Goal: Information Seeking & Learning: Check status

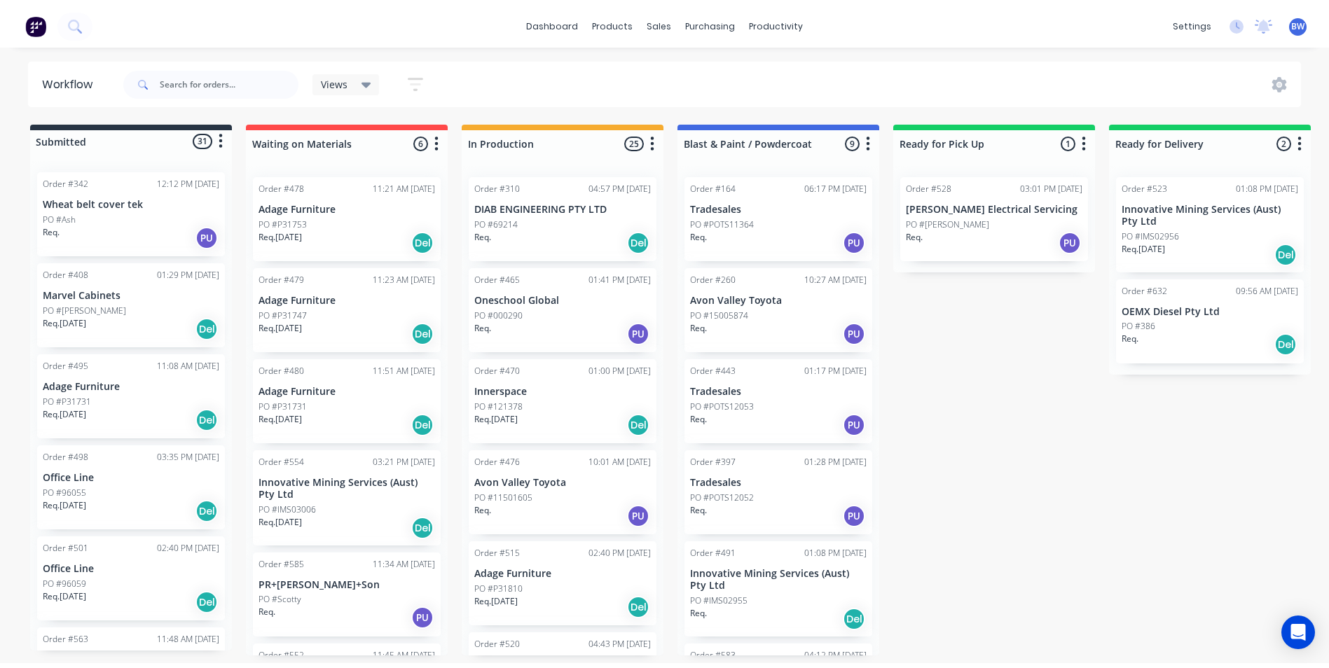
scroll to position [357, 0]
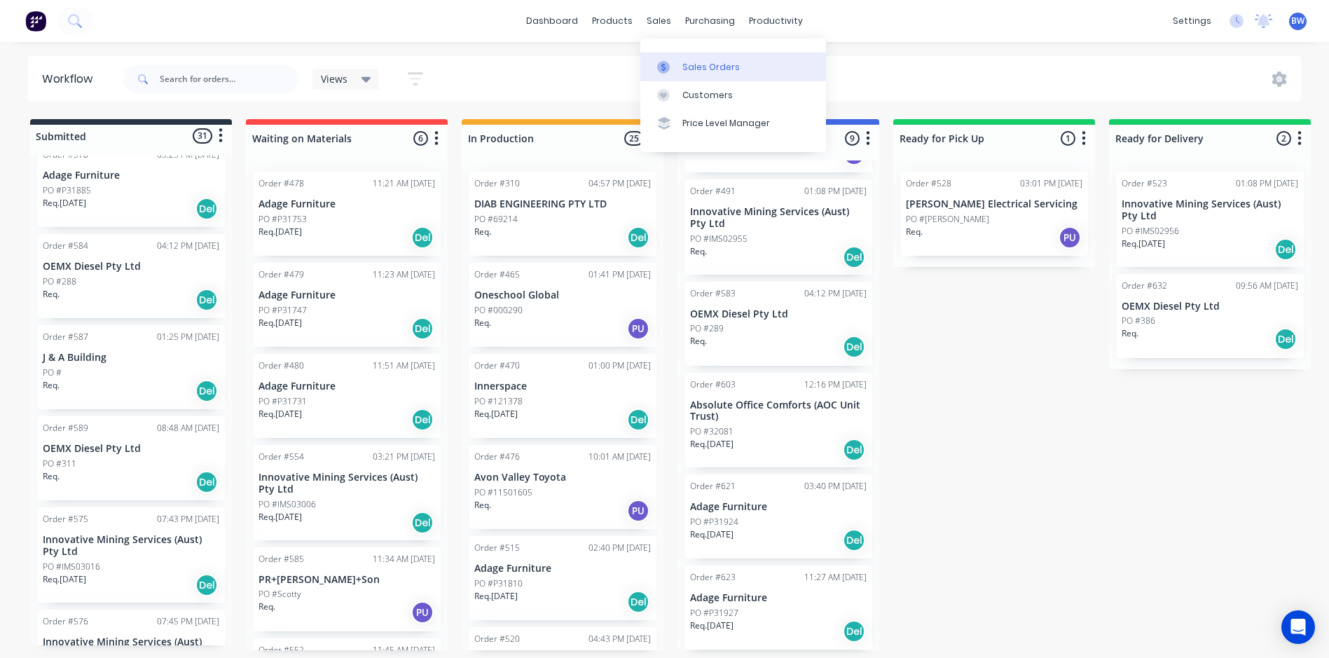
click at [661, 64] on icon at bounding box center [663, 67] width 13 height 13
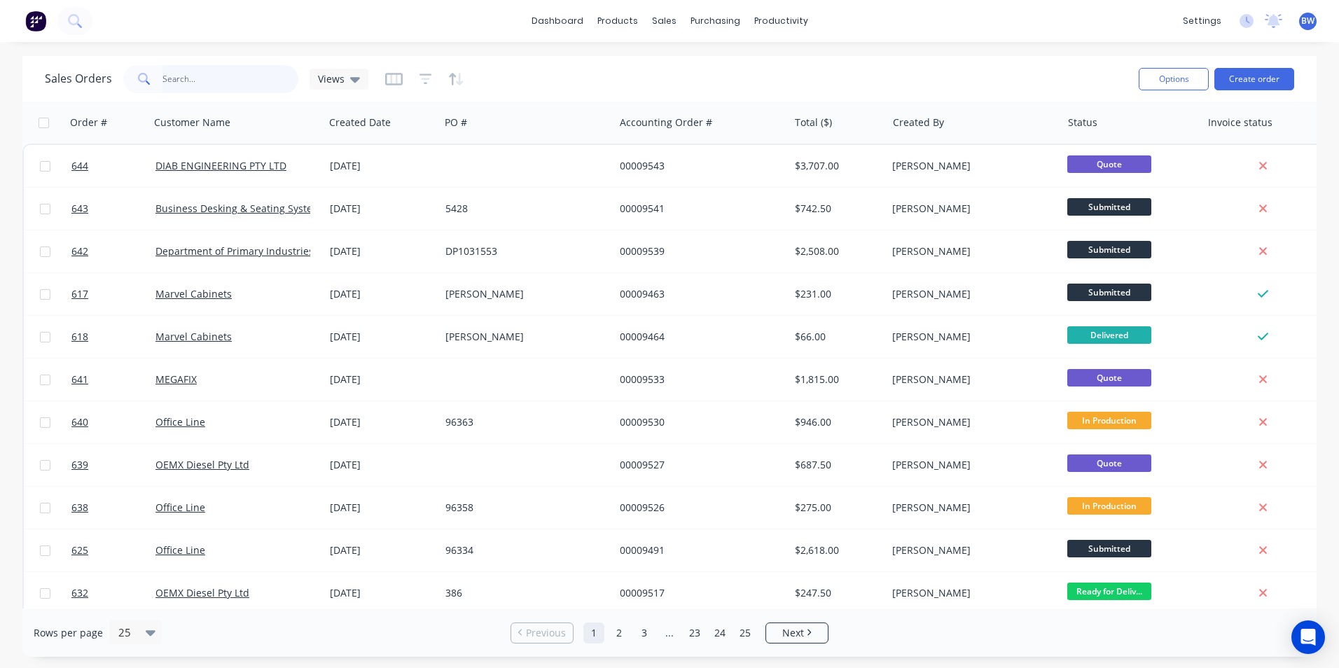
click at [239, 81] on input "text" at bounding box center [231, 79] width 137 height 28
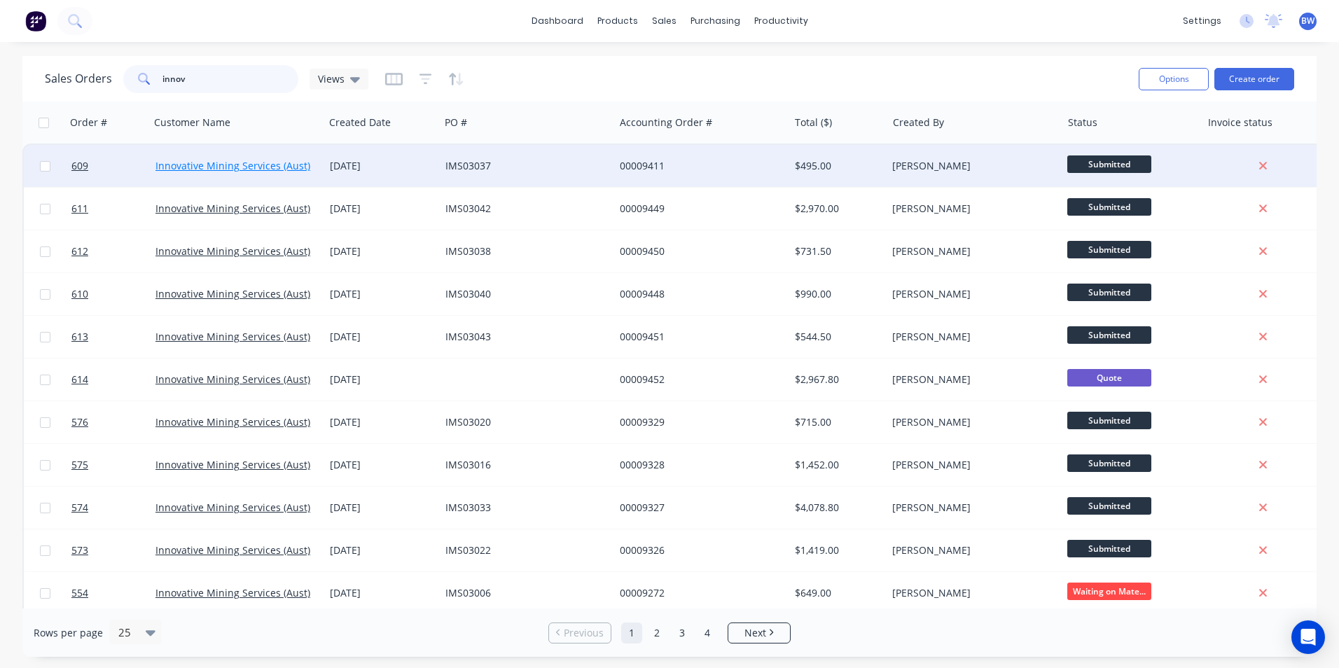
type input "innov"
click at [228, 171] on link "Innovative Mining Services (Aust) Pty Ltd" at bounding box center [250, 165] width 189 height 13
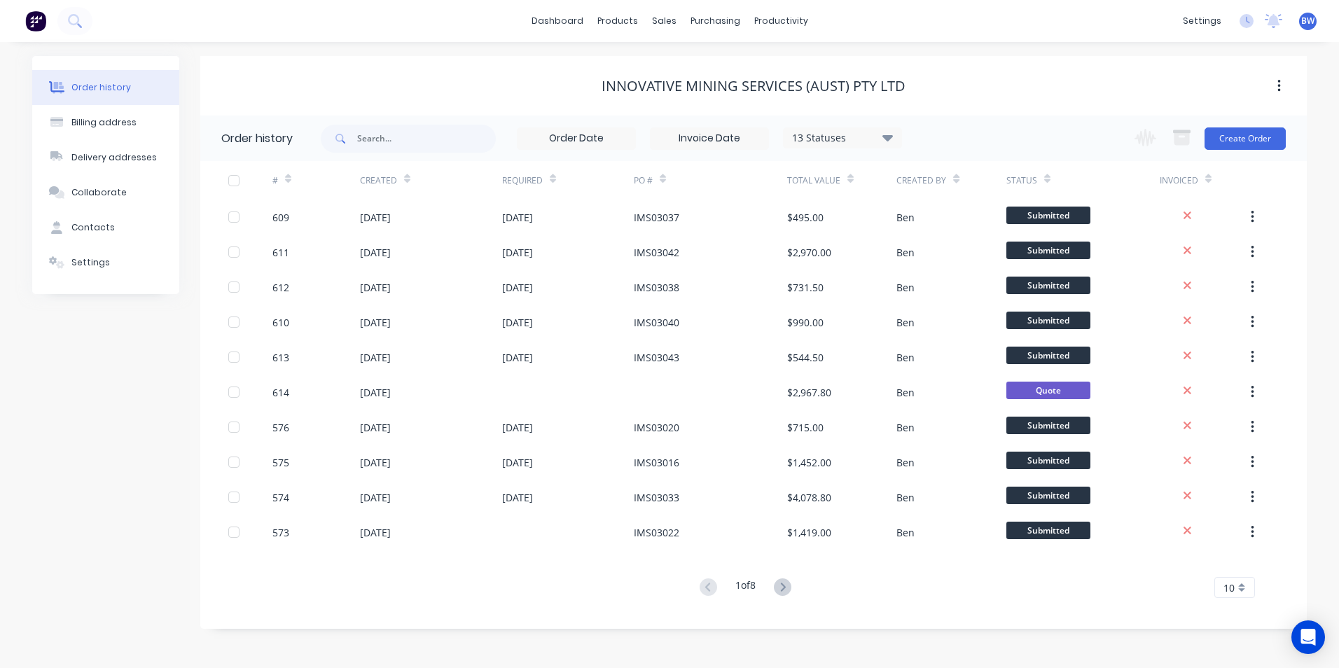
click at [1232, 586] on span "10" at bounding box center [1229, 588] width 11 height 15
click at [1238, 469] on div "15" at bounding box center [1234, 466] width 39 height 25
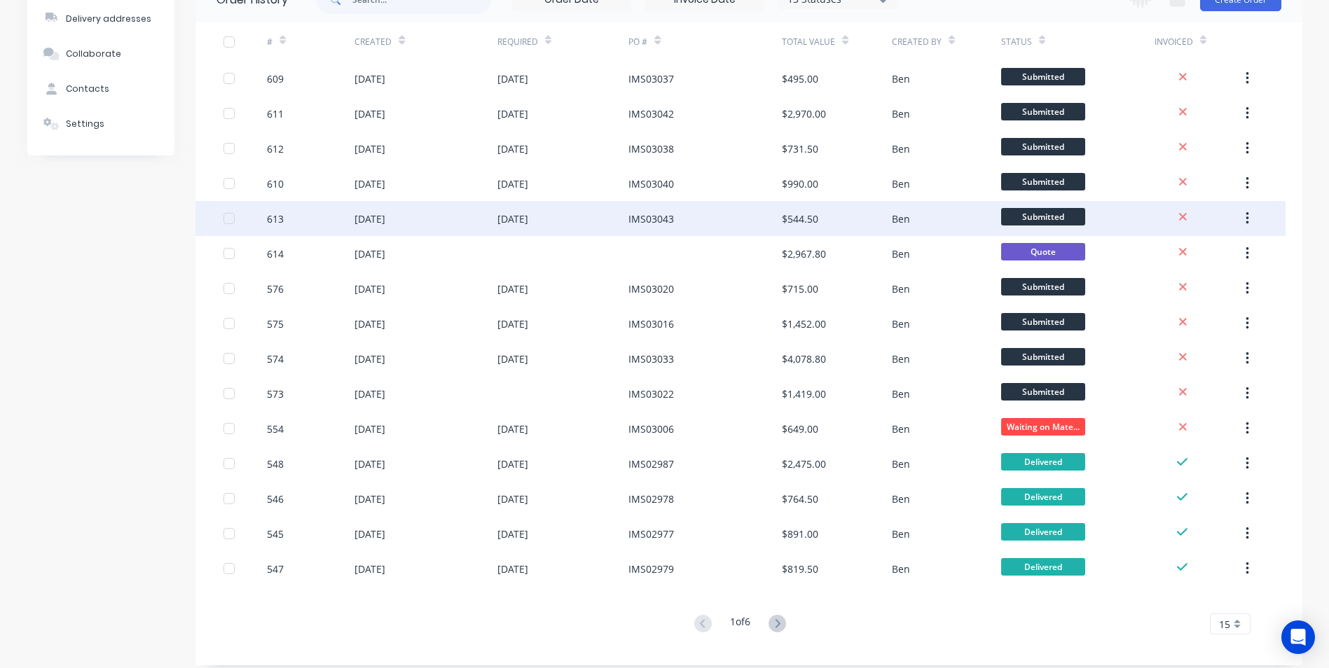
scroll to position [140, 0]
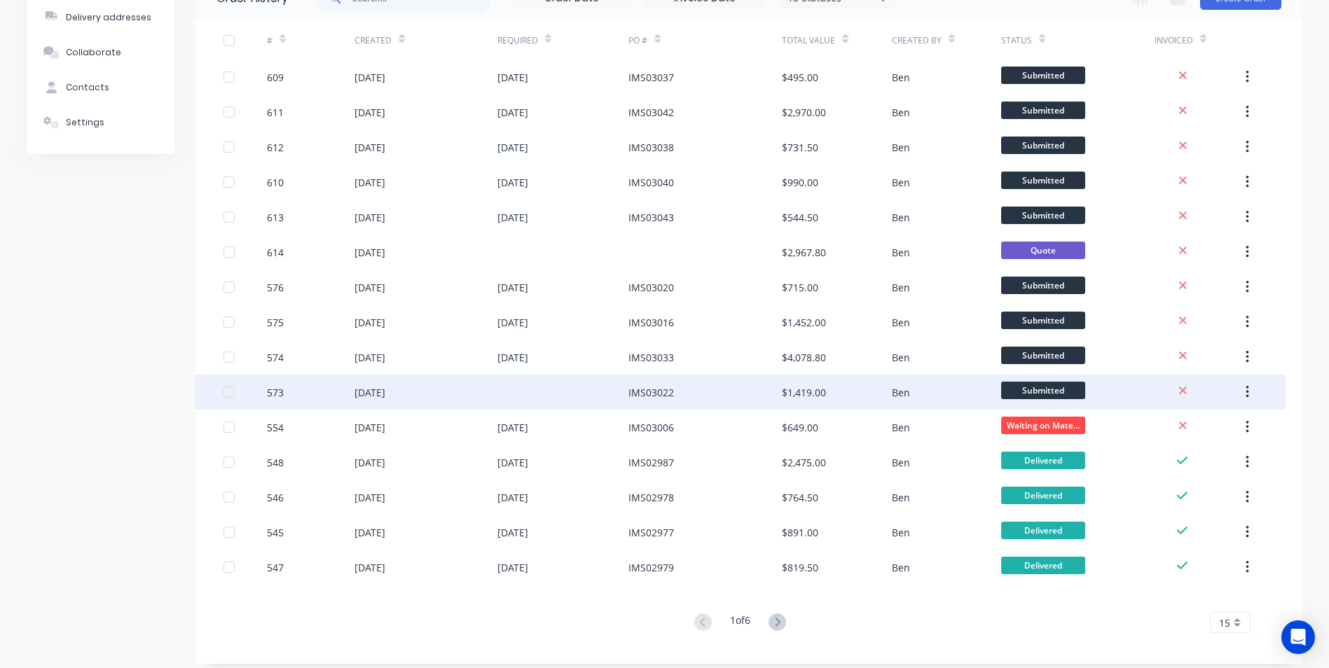
click at [650, 393] on div "IMS03022" at bounding box center [651, 392] width 46 height 15
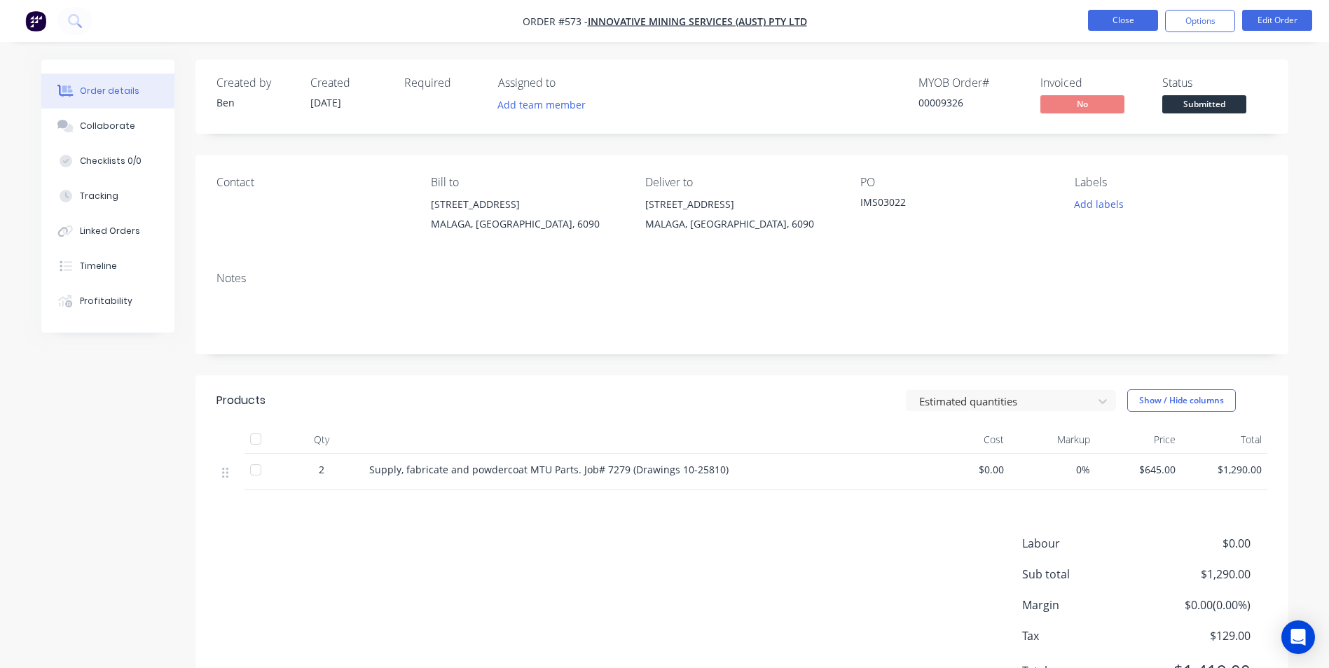
click at [1117, 18] on button "Close" at bounding box center [1123, 20] width 70 height 21
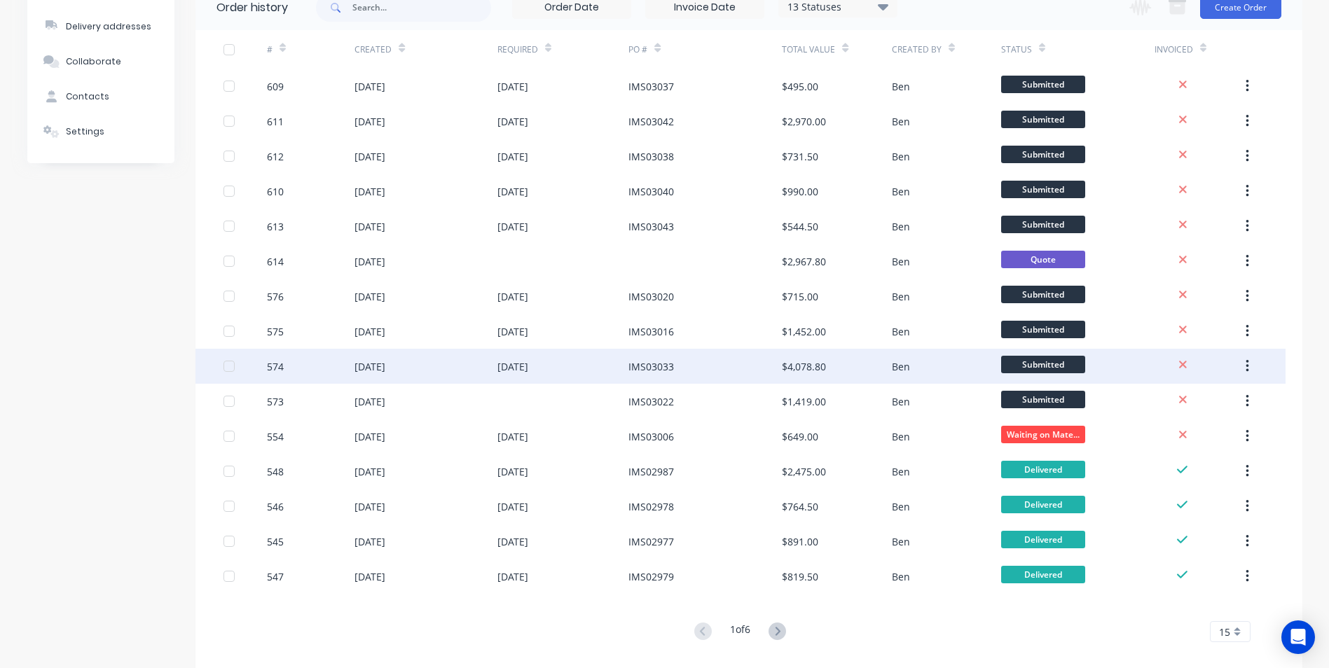
scroll to position [140, 0]
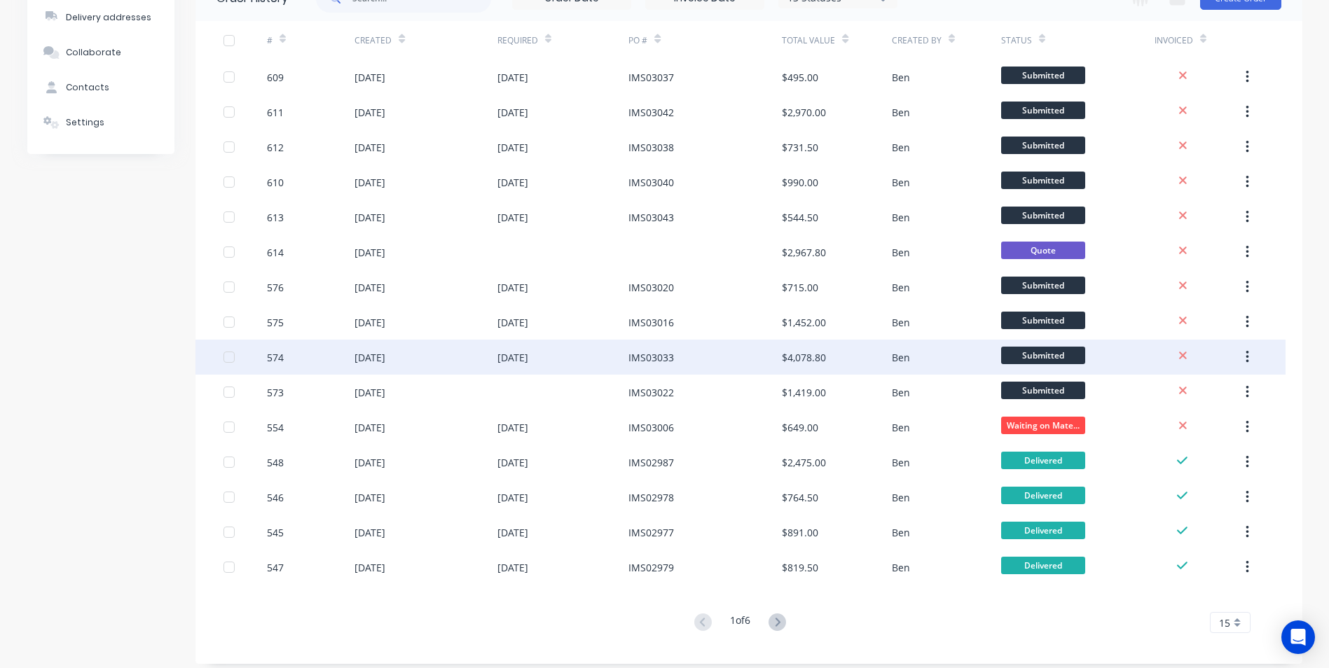
click at [523, 353] on div "[DATE]" at bounding box center [512, 357] width 31 height 15
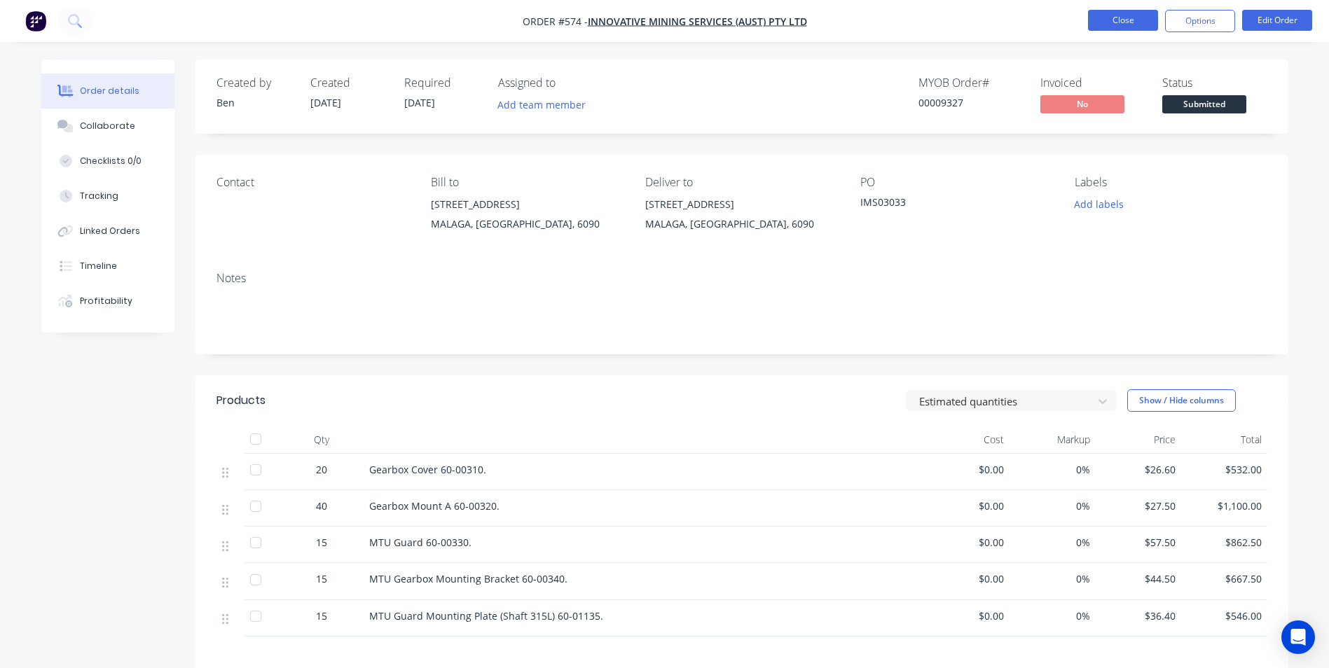
click at [1117, 20] on button "Close" at bounding box center [1123, 20] width 70 height 21
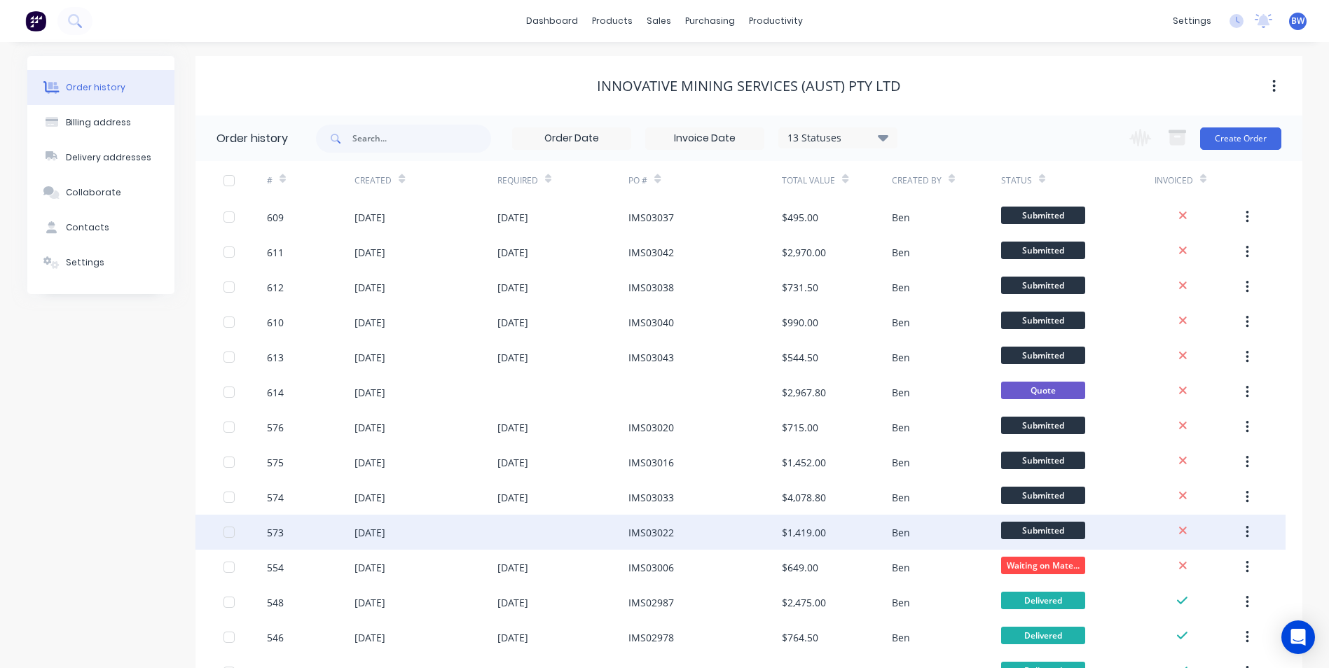
click at [689, 535] on div "IMS03022" at bounding box center [704, 532] width 153 height 35
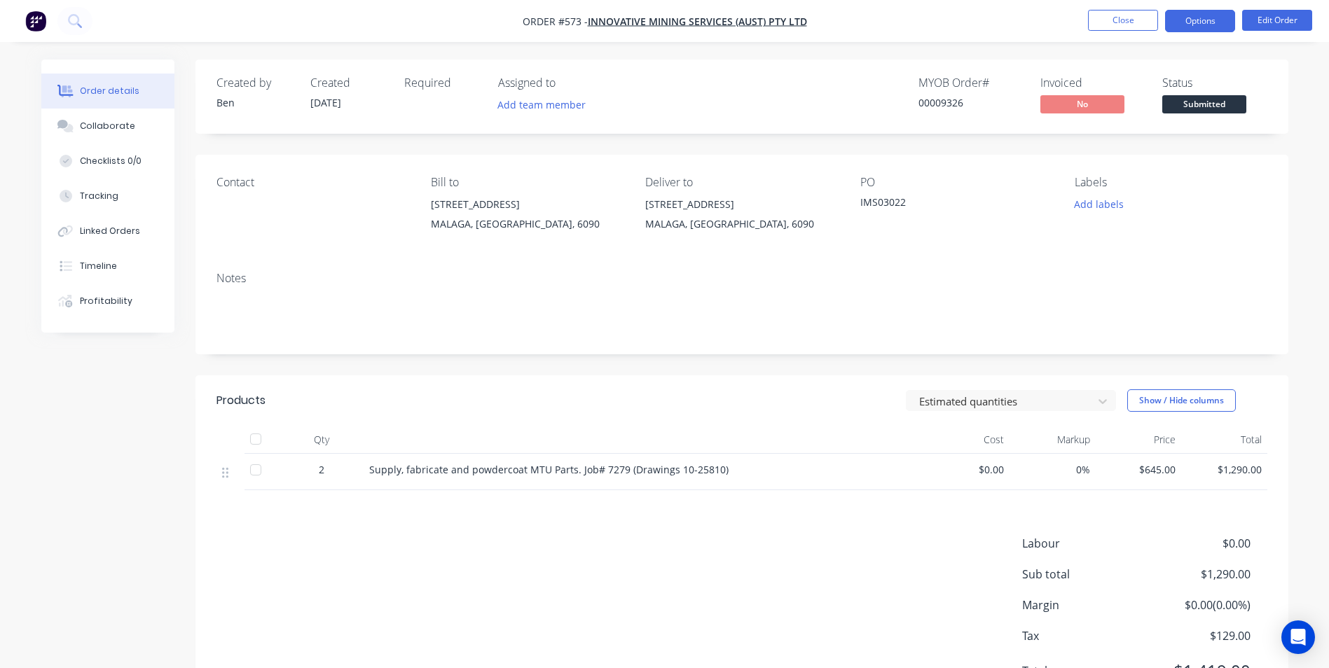
click at [1208, 18] on button "Options" at bounding box center [1200, 21] width 70 height 22
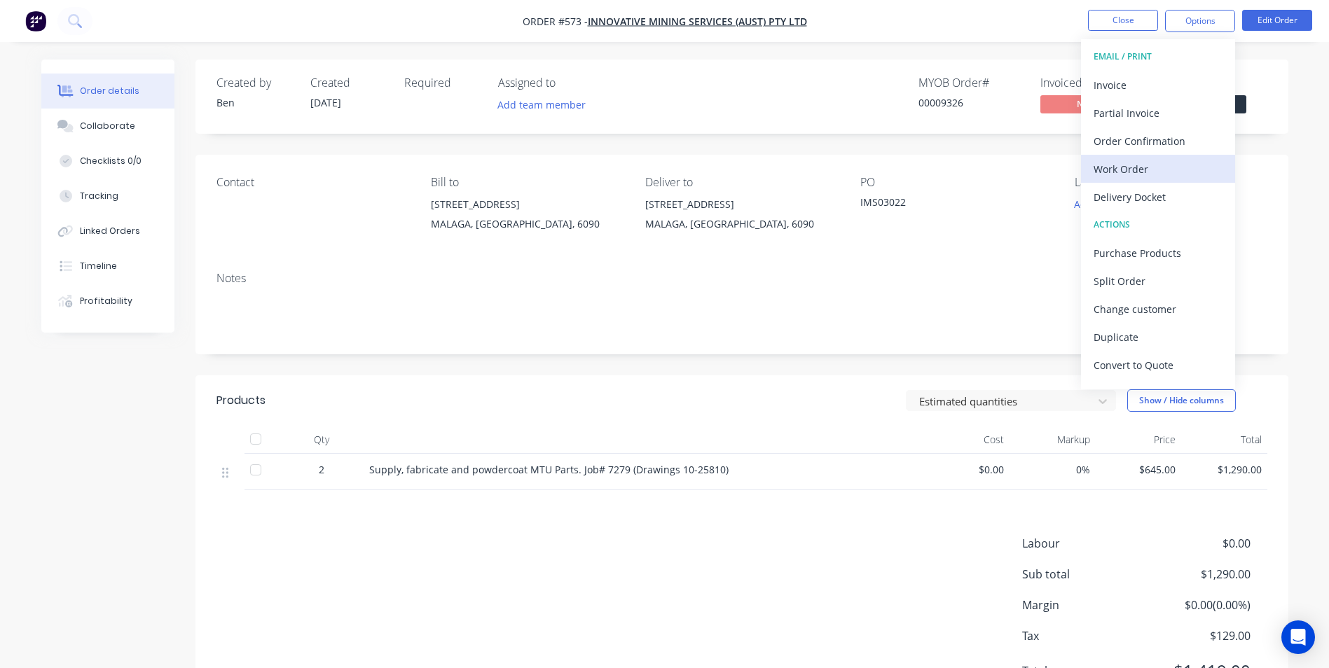
click at [1137, 169] on div "Work Order" at bounding box center [1158, 169] width 129 height 20
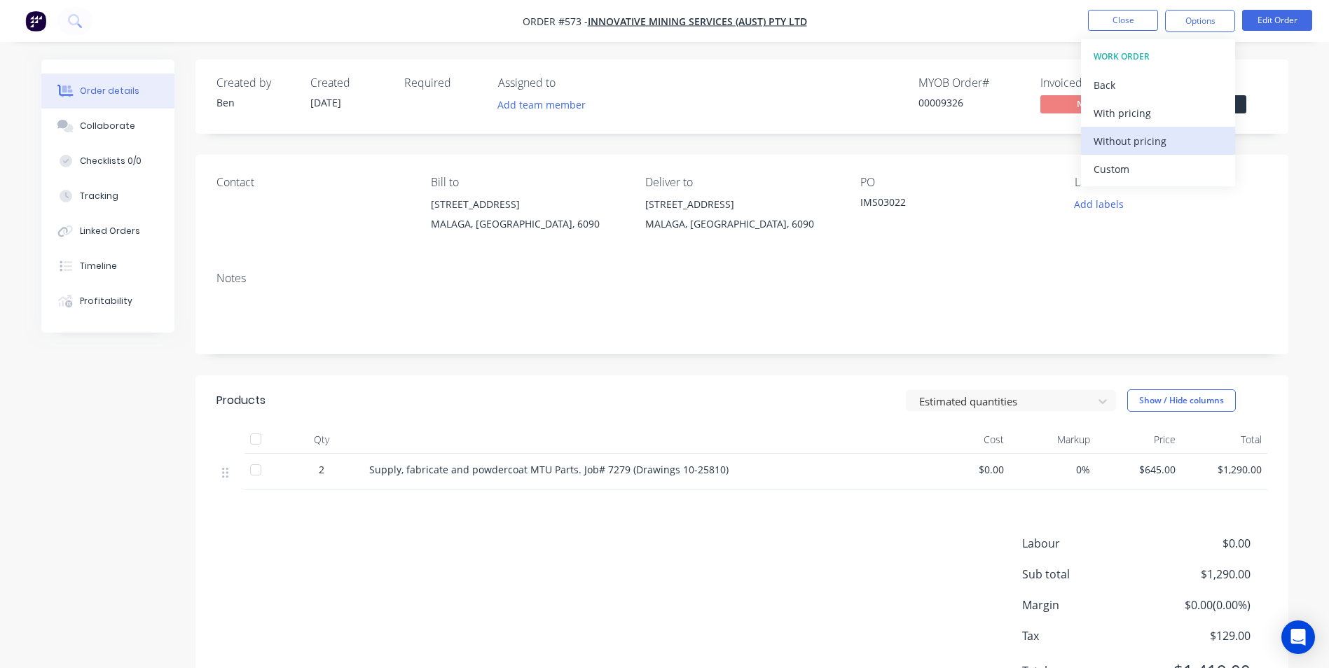
click at [1145, 146] on div "Without pricing" at bounding box center [1158, 141] width 129 height 20
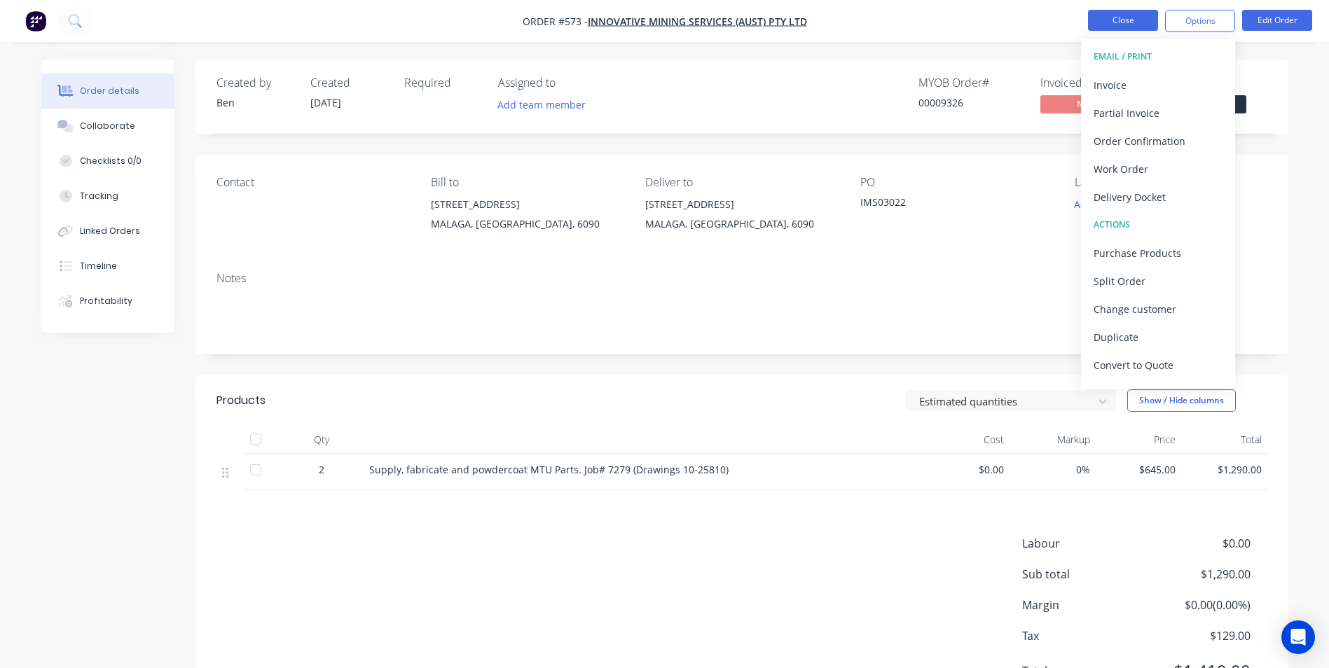
click at [1098, 25] on button "Close" at bounding box center [1123, 20] width 70 height 21
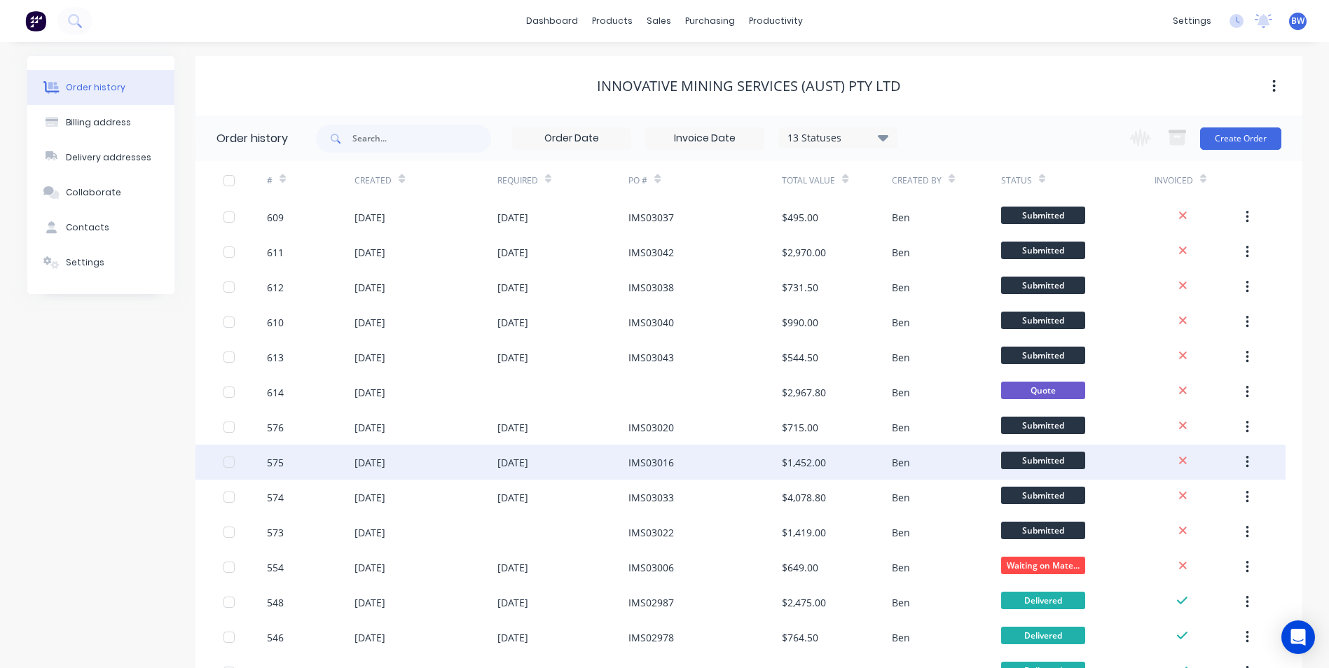
click at [762, 464] on div "IMS03016" at bounding box center [704, 462] width 153 height 35
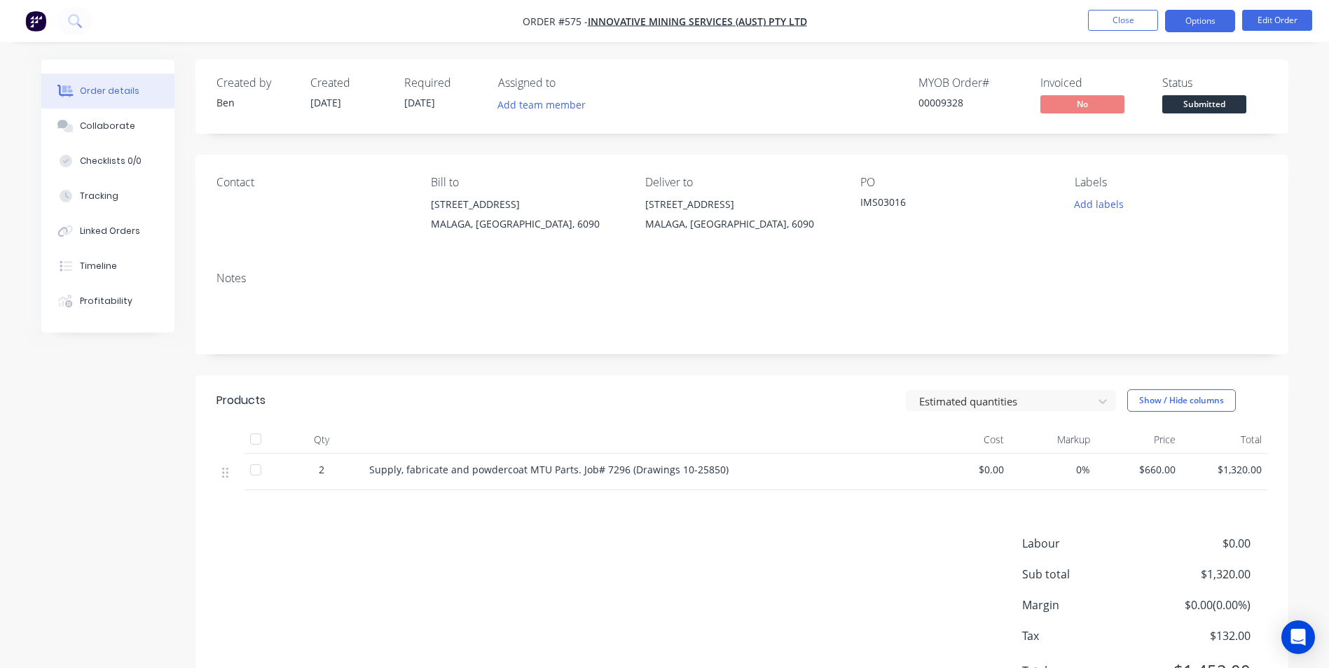
click at [1199, 21] on button "Options" at bounding box center [1200, 21] width 70 height 22
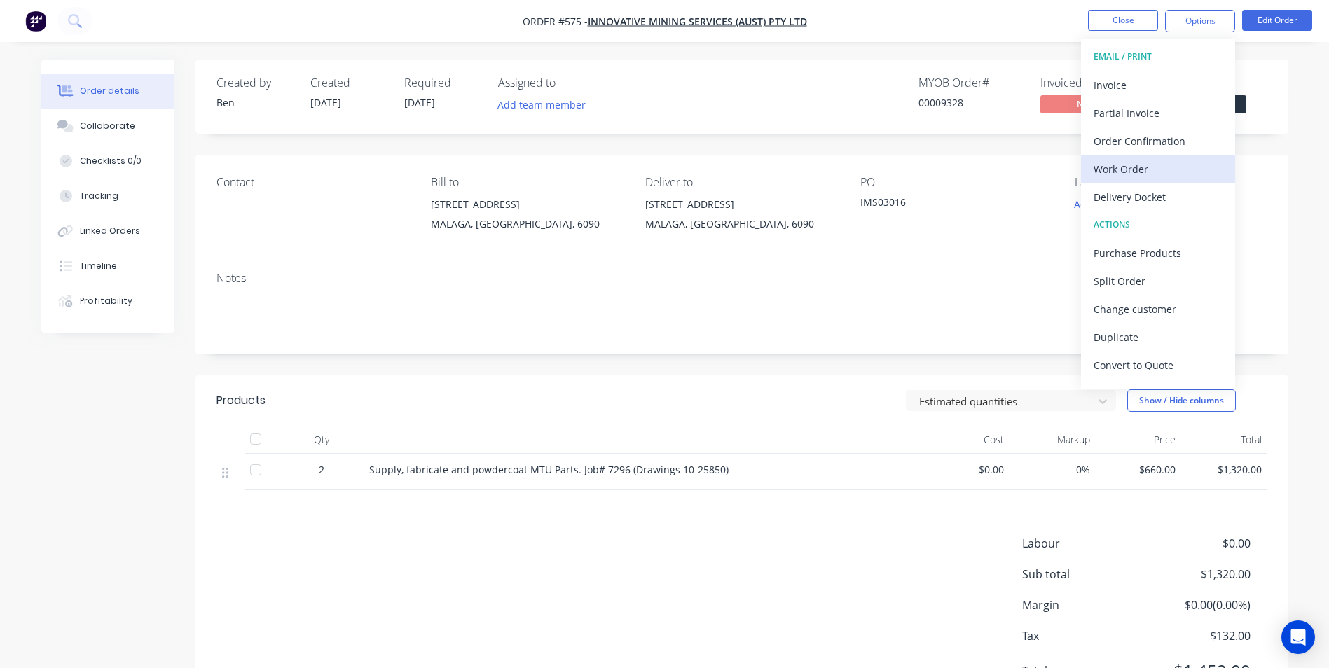
click at [1116, 167] on div "Work Order" at bounding box center [1158, 169] width 129 height 20
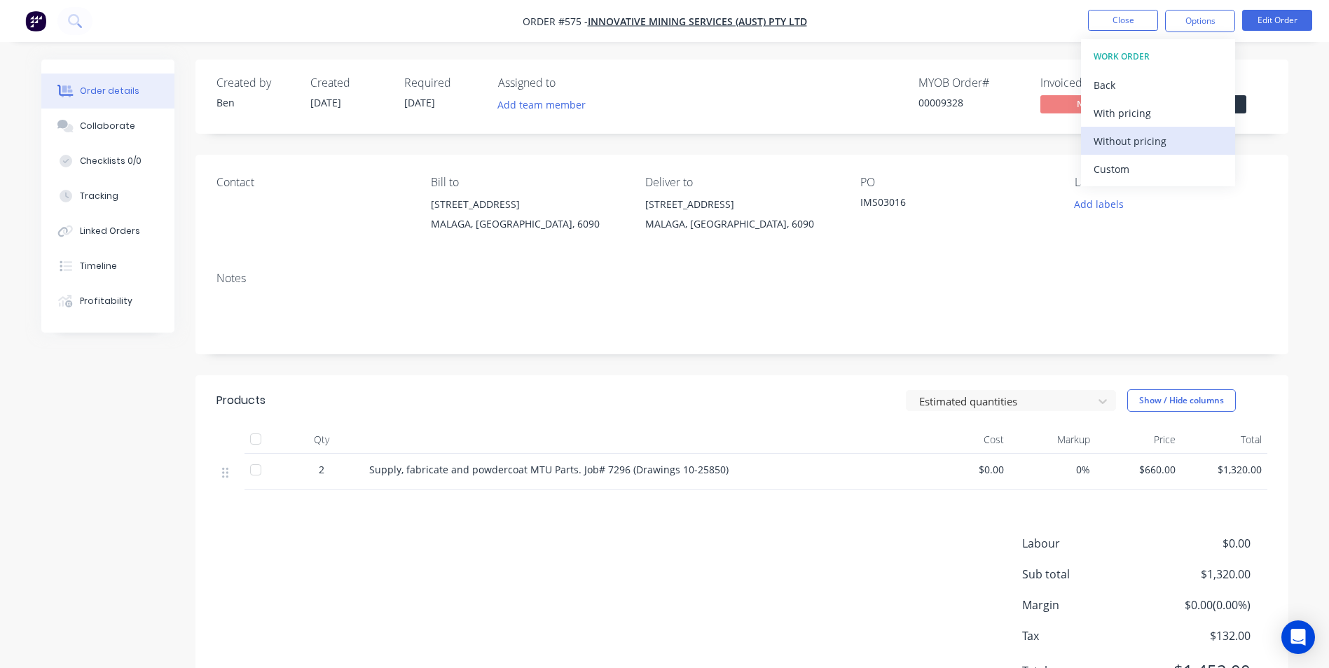
click at [1123, 138] on div "Without pricing" at bounding box center [1158, 141] width 129 height 20
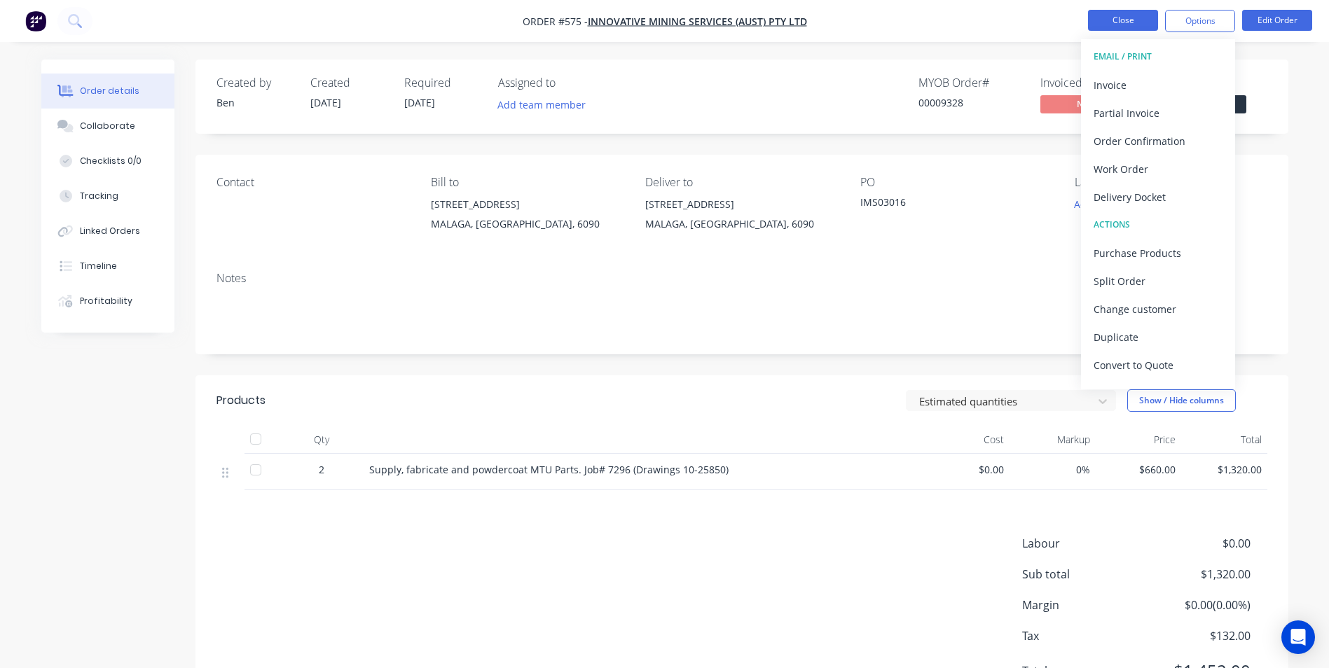
click at [1110, 18] on button "Close" at bounding box center [1123, 20] width 70 height 21
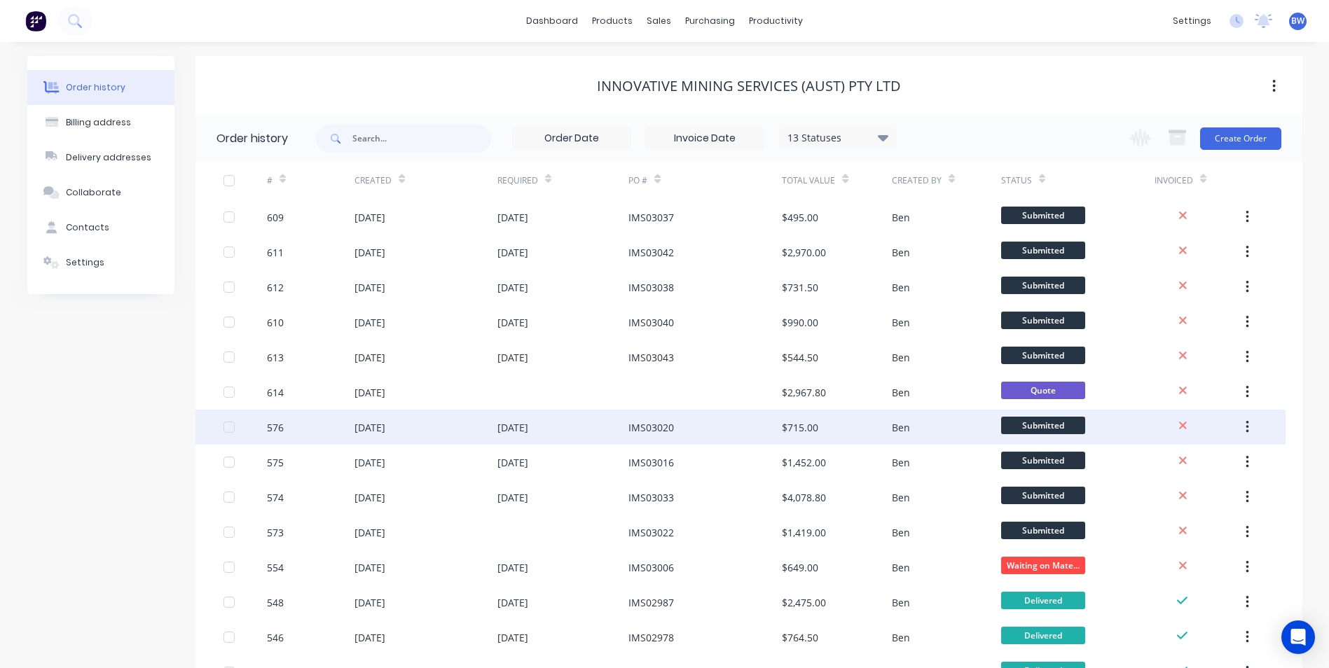
click at [659, 432] on div "IMS03020" at bounding box center [651, 427] width 46 height 15
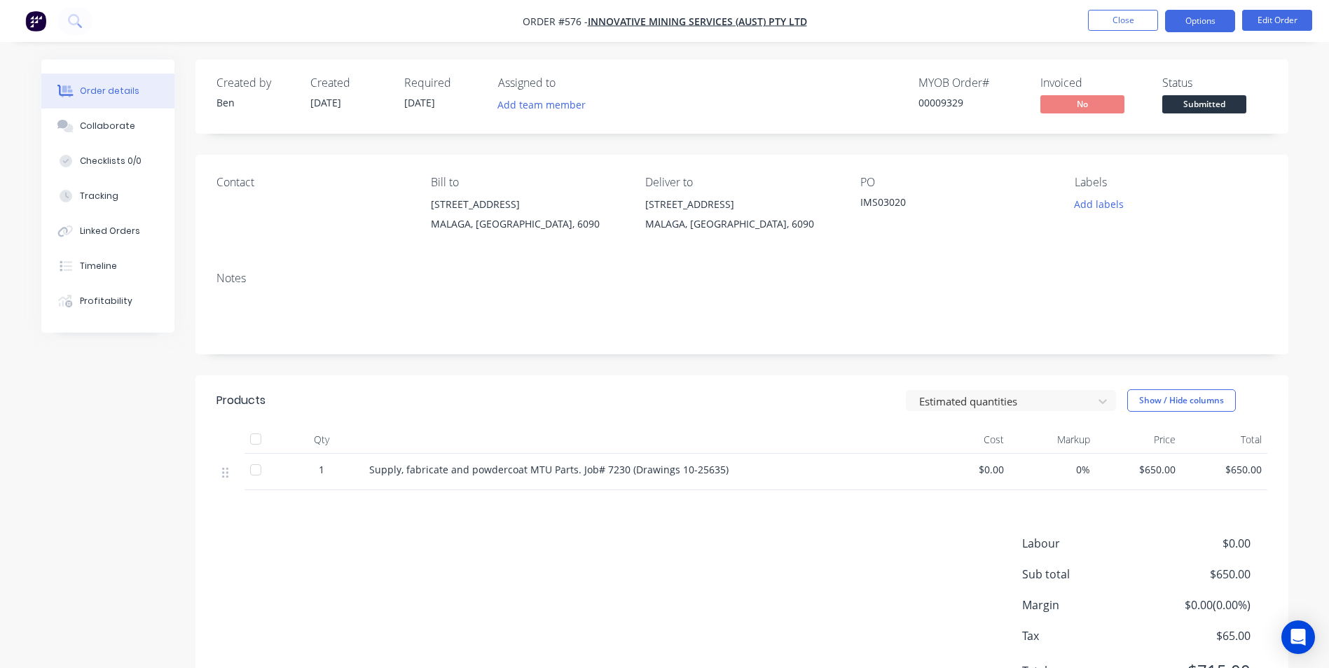
click at [1191, 22] on button "Options" at bounding box center [1200, 21] width 70 height 22
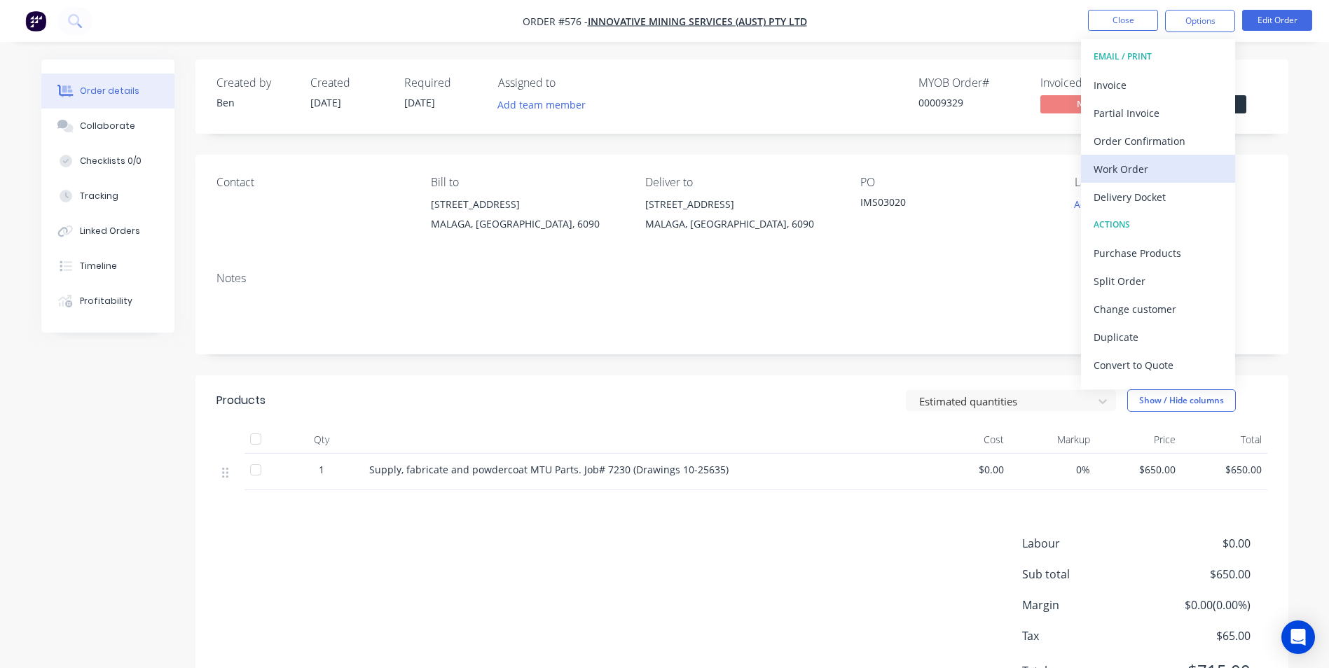
click at [1121, 167] on div "Work Order" at bounding box center [1158, 169] width 129 height 20
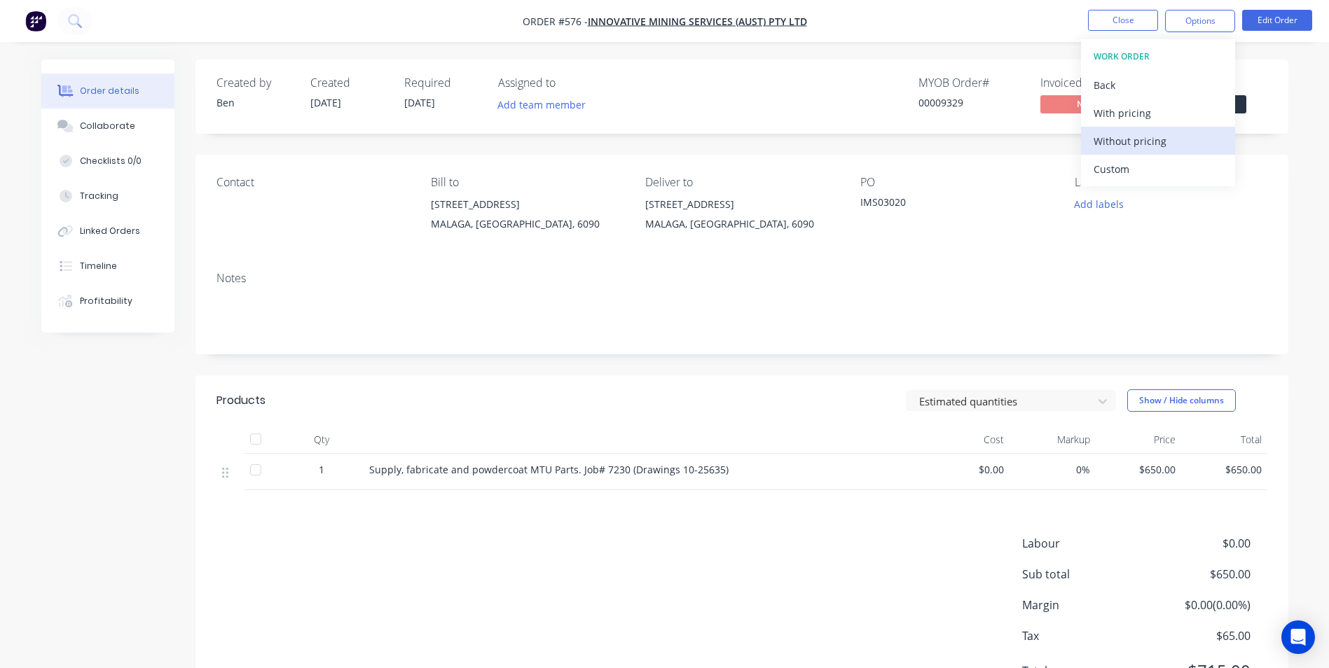
click at [1127, 146] on div "Without pricing" at bounding box center [1158, 141] width 129 height 20
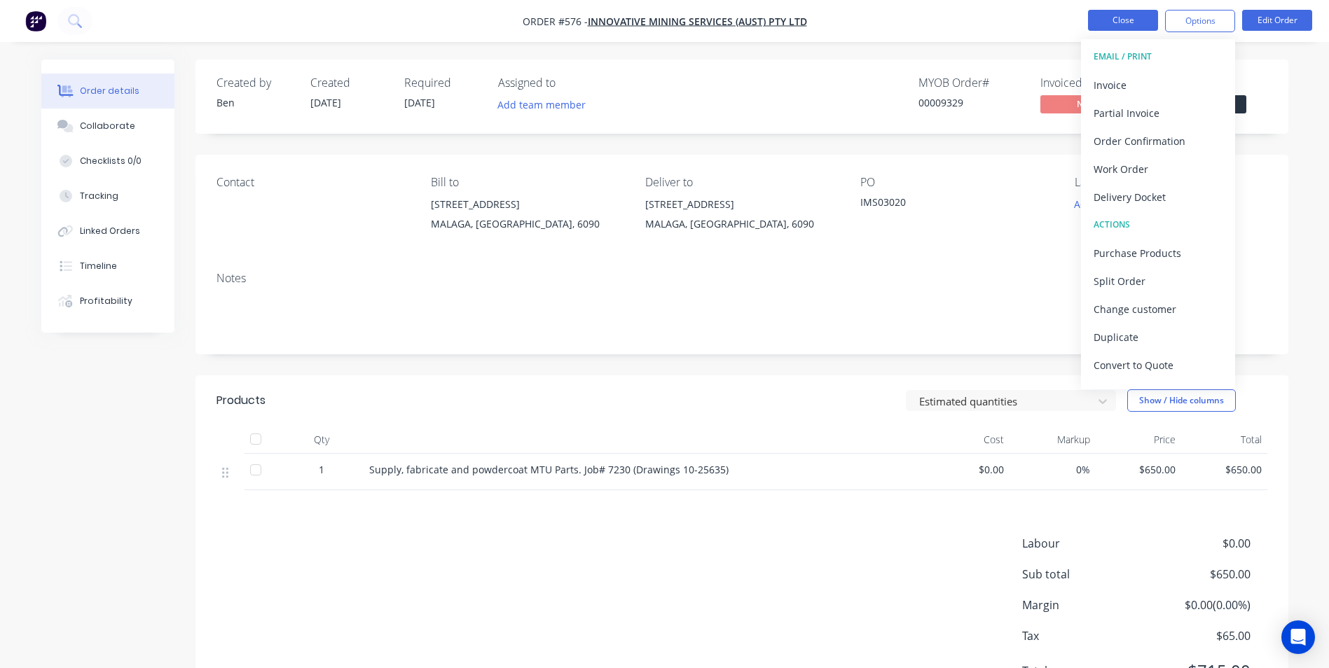
click at [1106, 16] on button "Close" at bounding box center [1123, 20] width 70 height 21
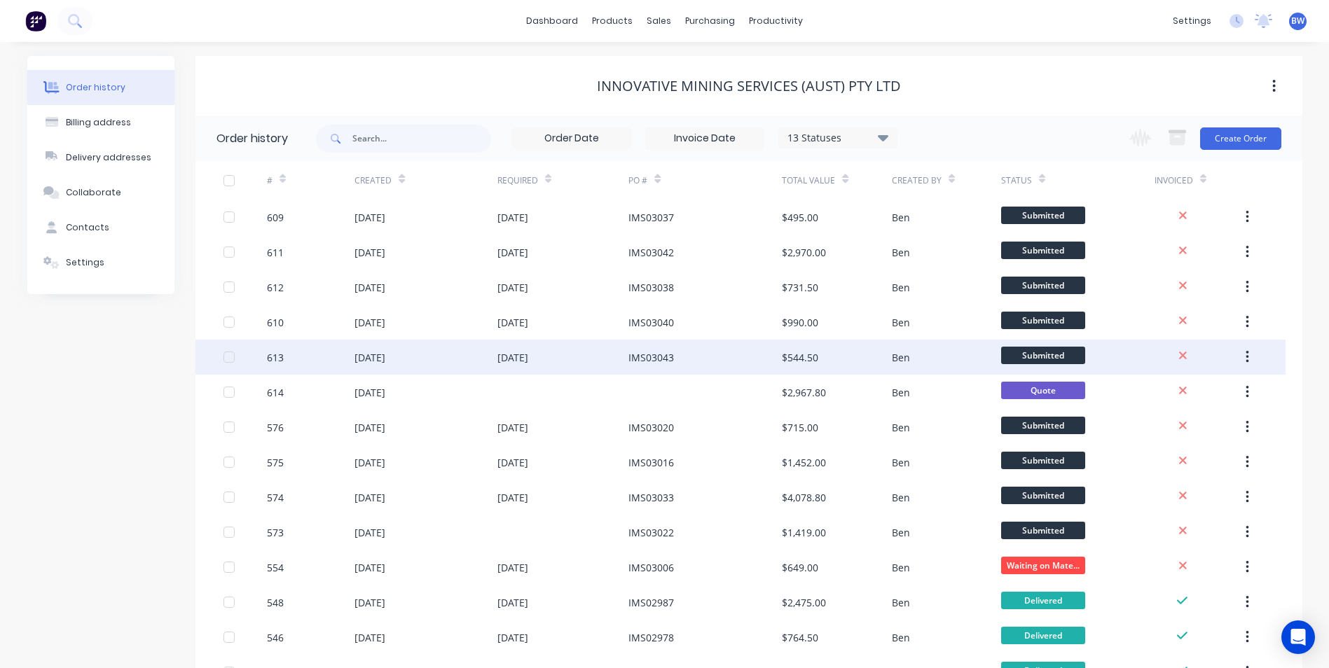
click at [715, 357] on div "IMS03043" at bounding box center [704, 357] width 153 height 35
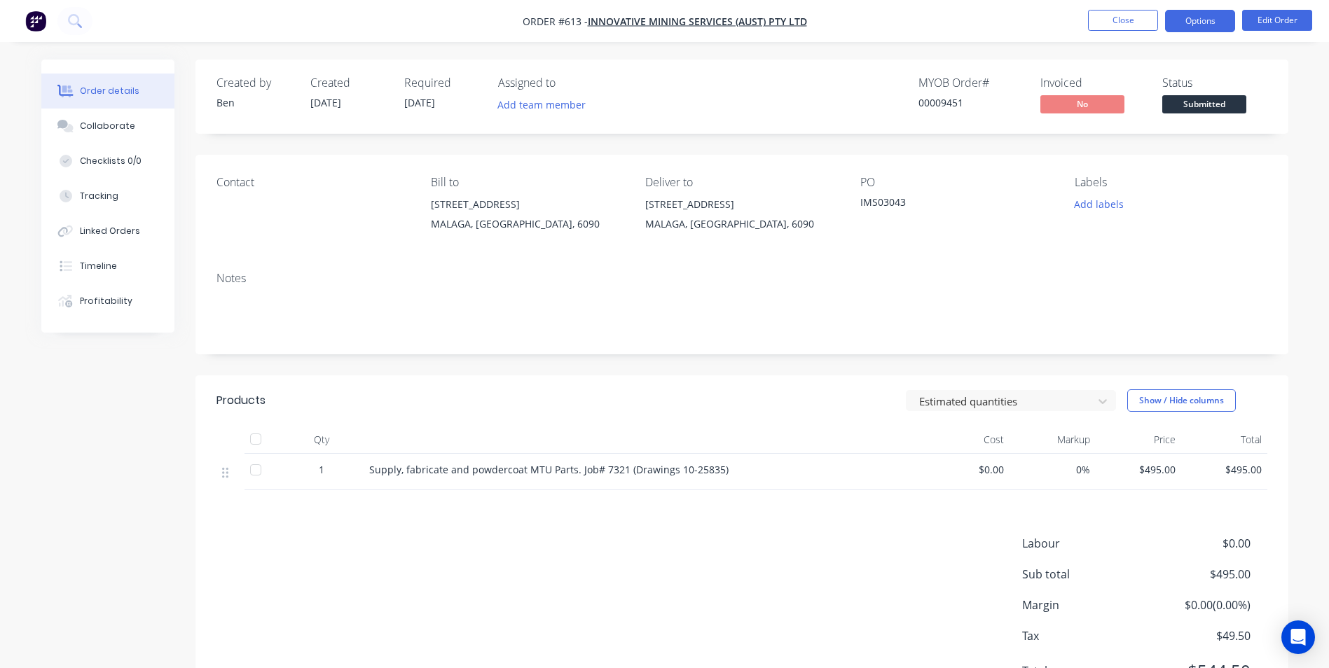
click at [1196, 25] on button "Options" at bounding box center [1200, 21] width 70 height 22
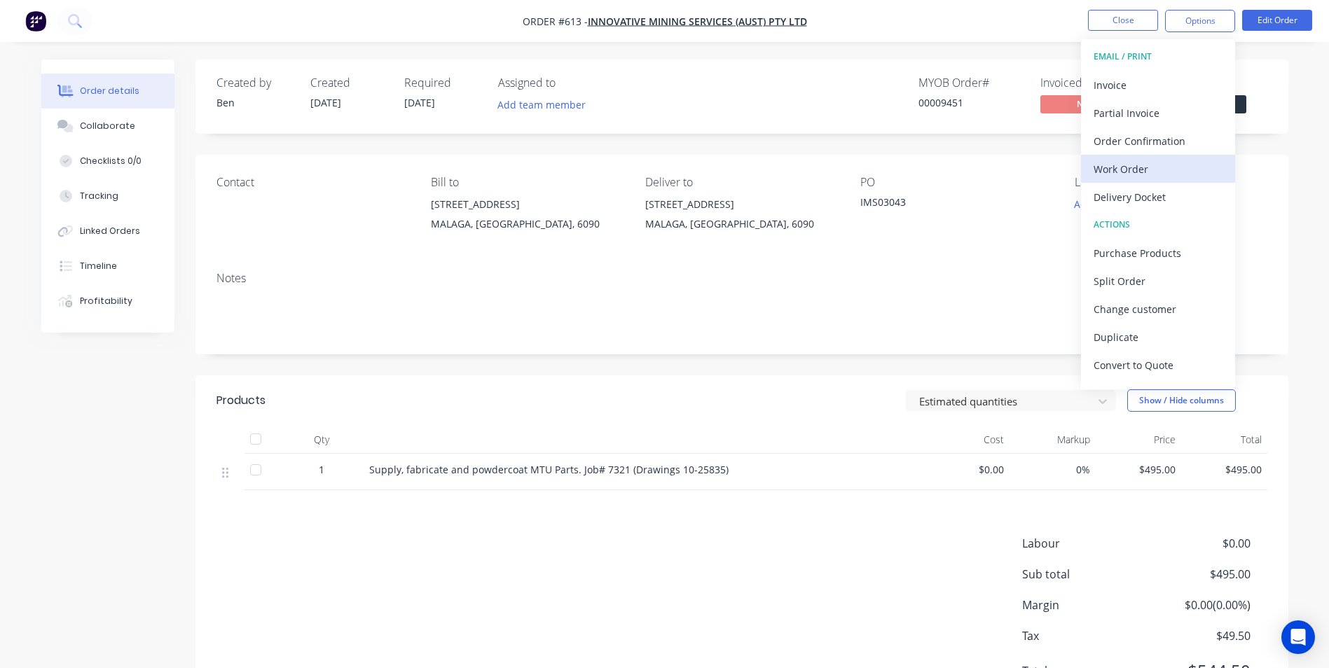
click at [1131, 166] on div "Work Order" at bounding box center [1158, 169] width 129 height 20
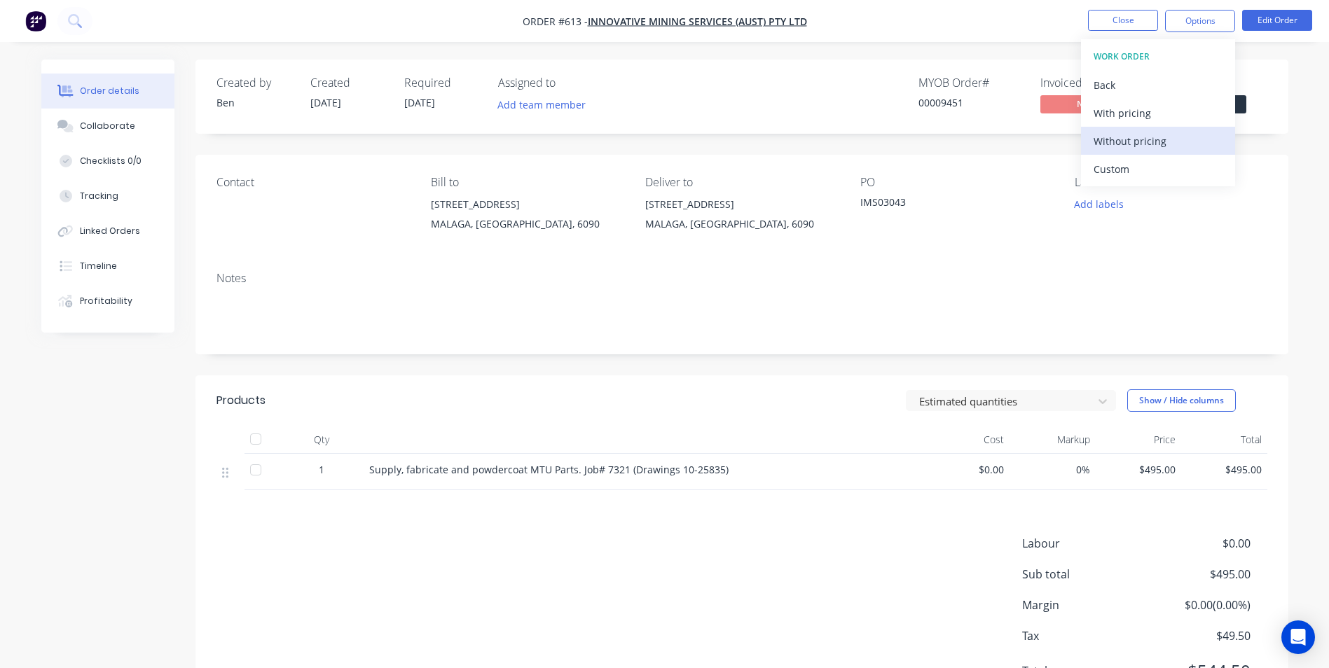
click at [1139, 138] on div "Without pricing" at bounding box center [1158, 141] width 129 height 20
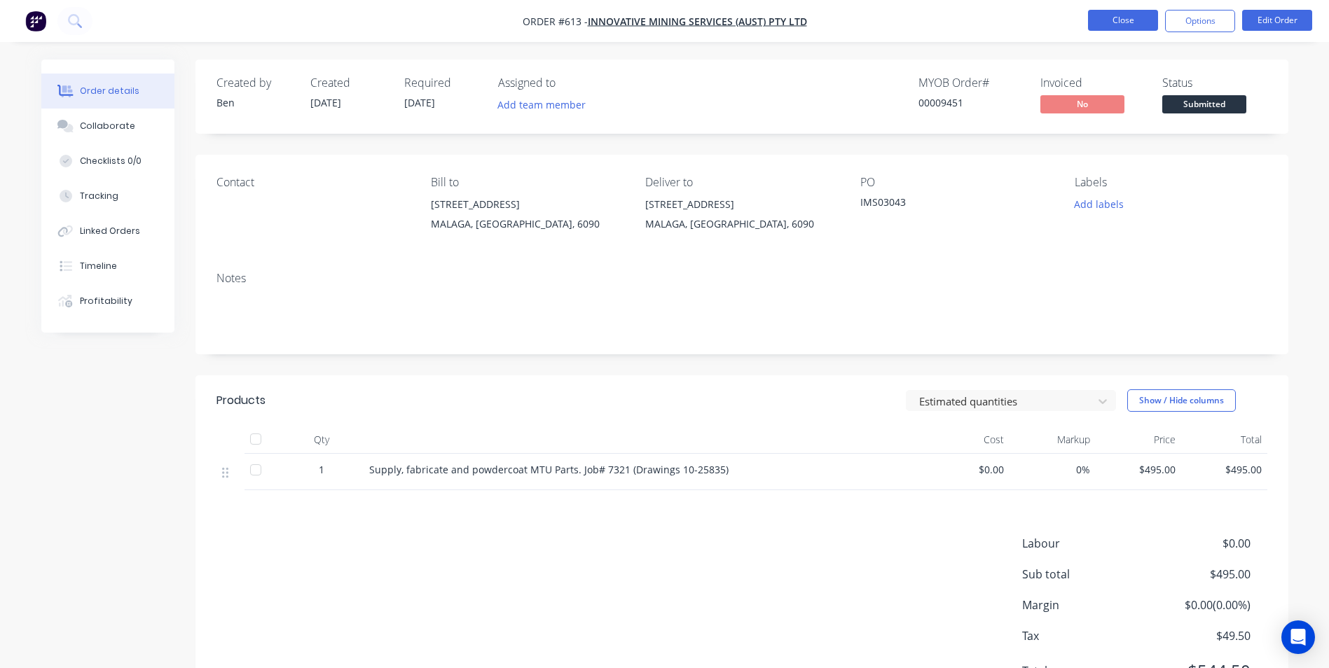
click at [1138, 20] on button "Close" at bounding box center [1123, 20] width 70 height 21
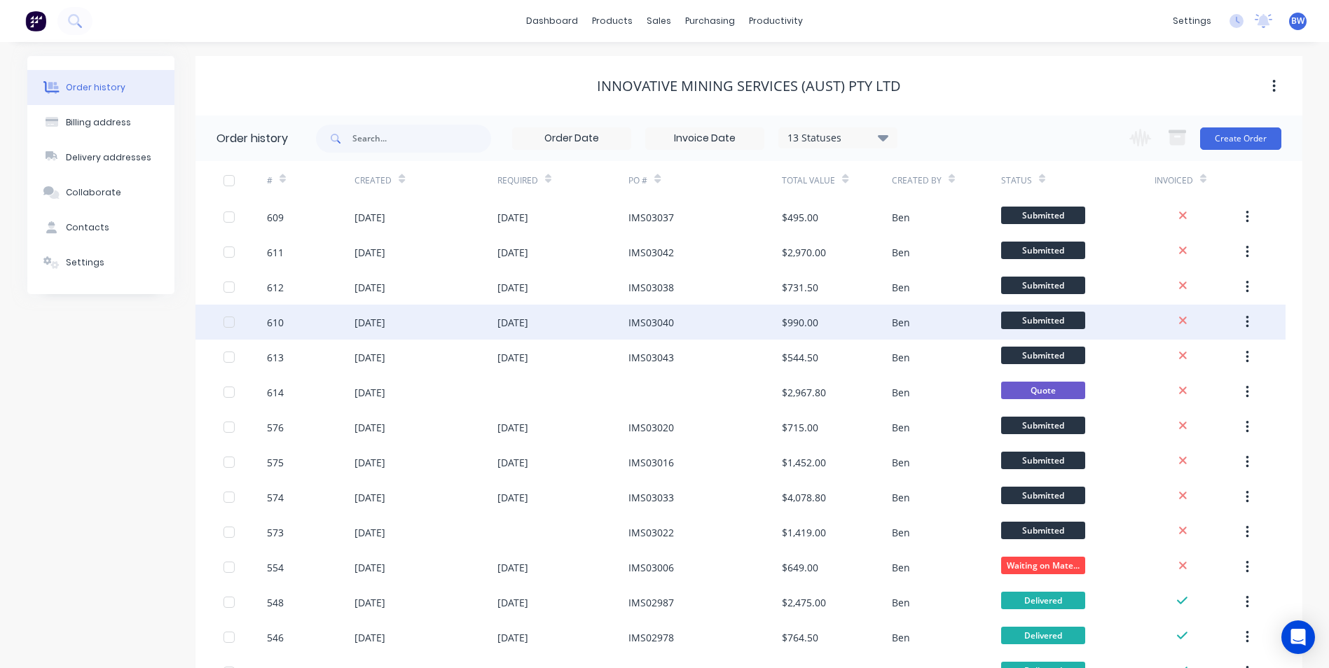
click at [651, 330] on div "IMS03040" at bounding box center [704, 322] width 153 height 35
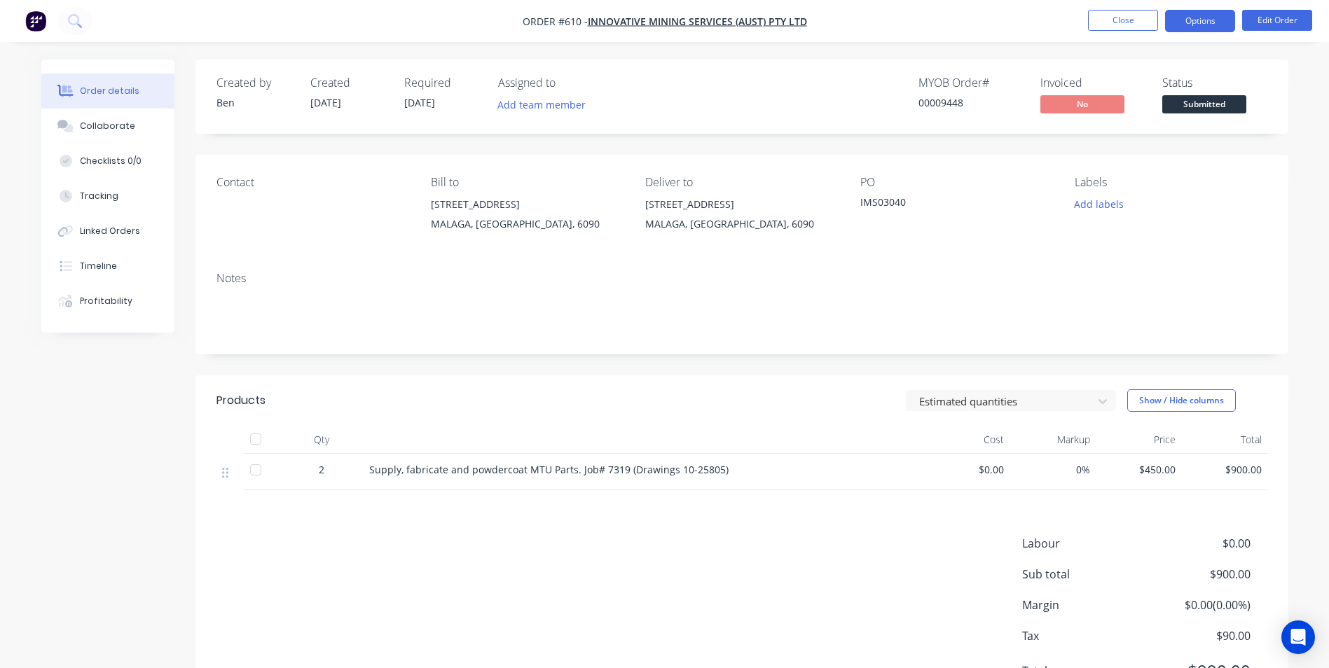
click at [1192, 18] on button "Options" at bounding box center [1200, 21] width 70 height 22
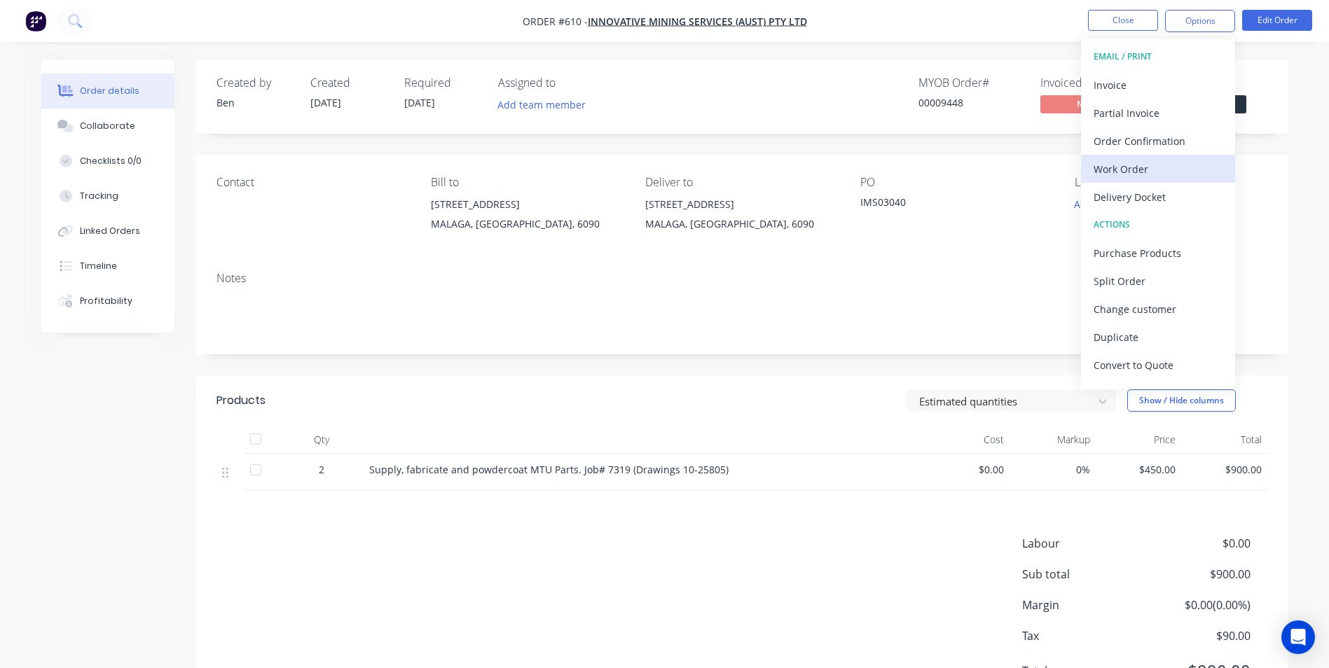
click at [1116, 172] on div "Work Order" at bounding box center [1158, 169] width 129 height 20
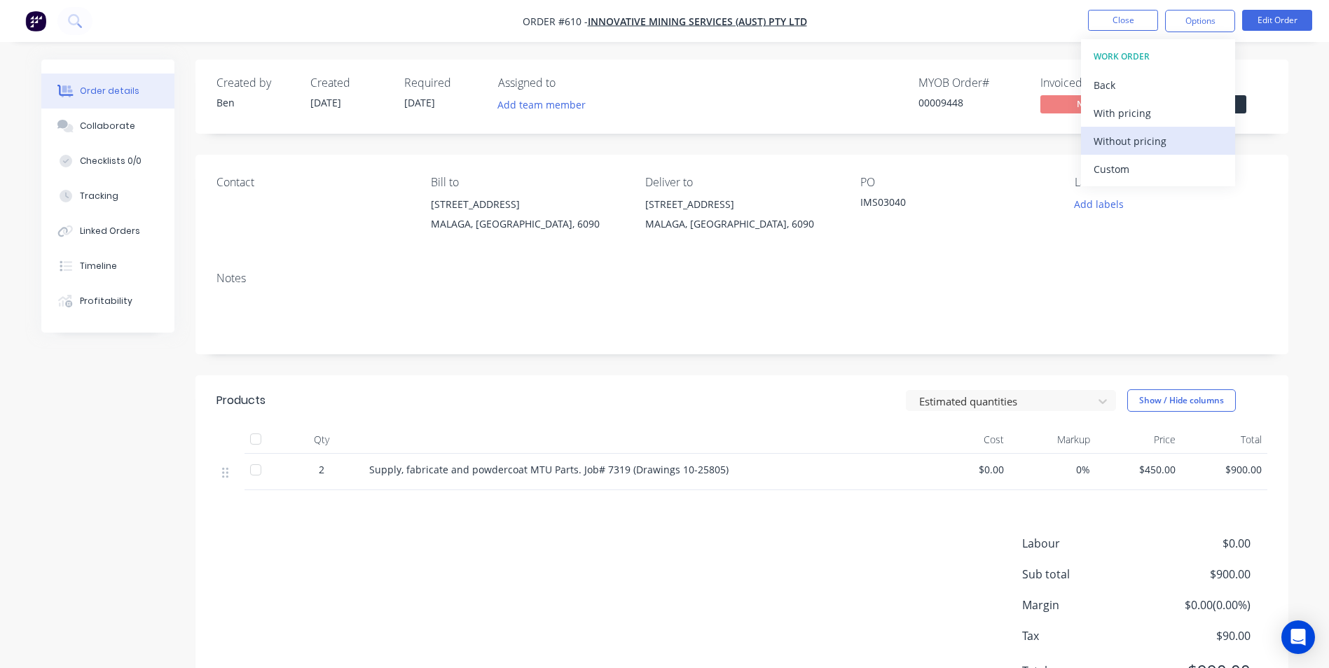
click at [1127, 138] on div "Without pricing" at bounding box center [1158, 141] width 129 height 20
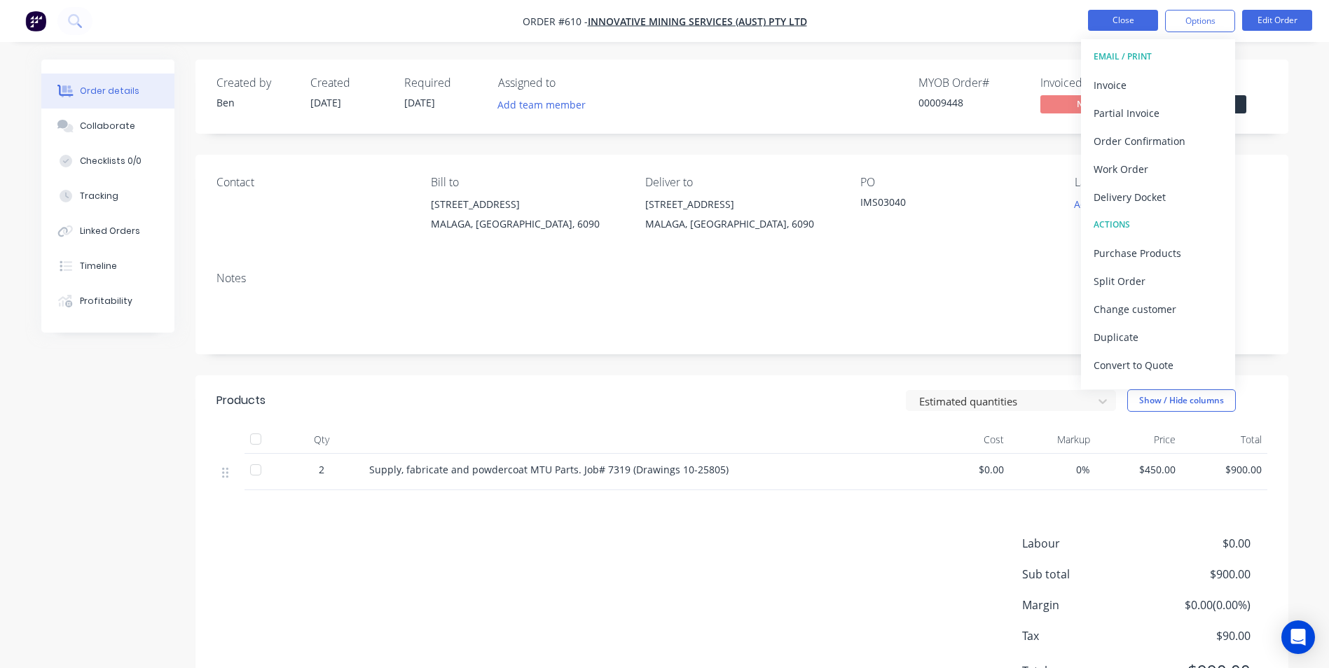
click at [1101, 20] on button "Close" at bounding box center [1123, 20] width 70 height 21
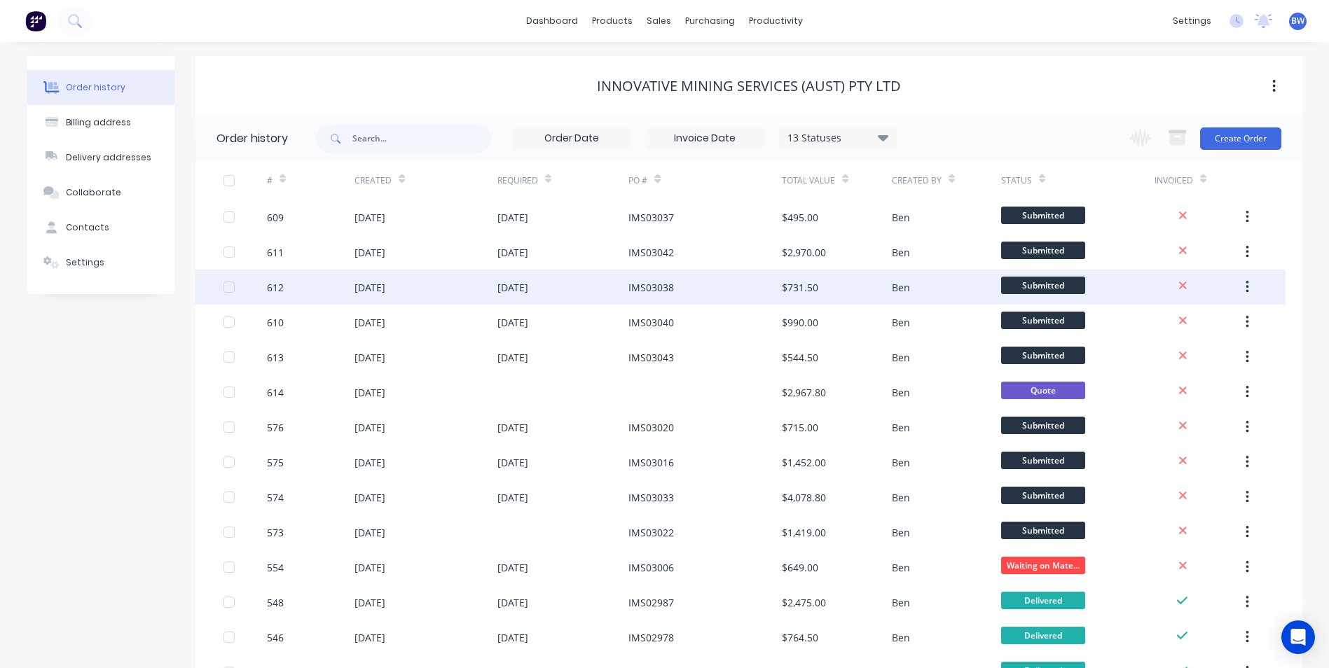
click at [691, 289] on div "IMS03038" at bounding box center [704, 287] width 153 height 35
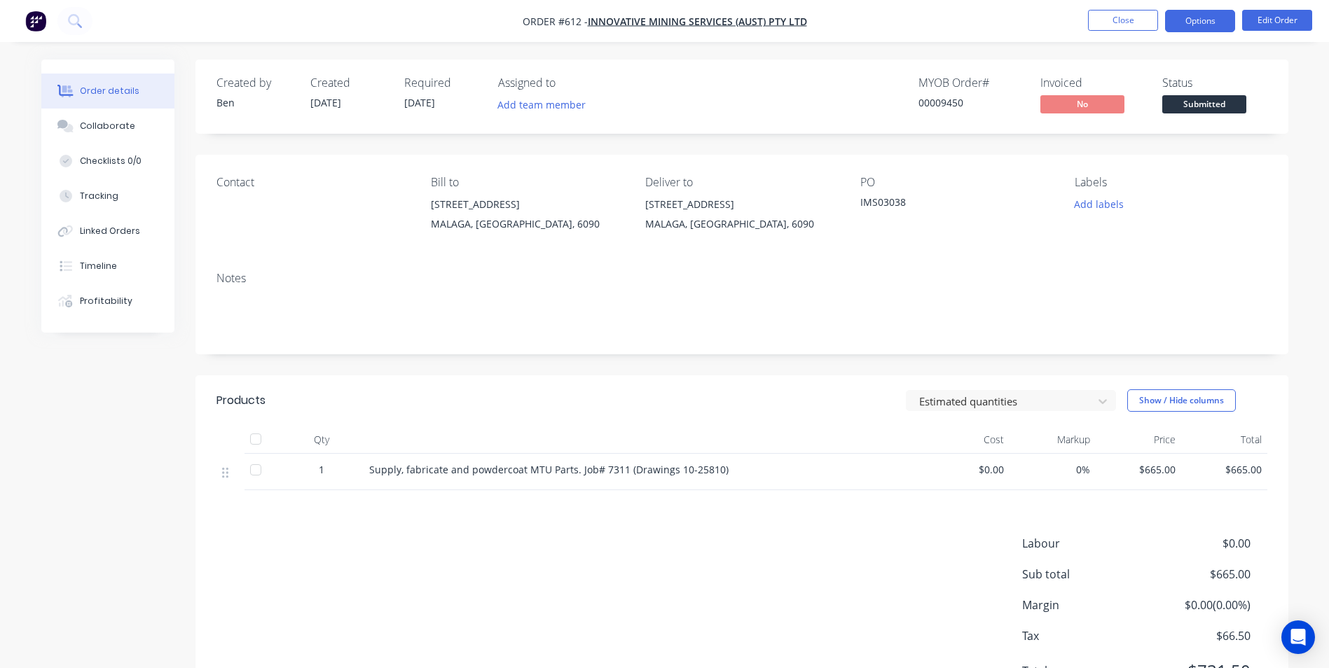
click at [1199, 25] on button "Options" at bounding box center [1200, 21] width 70 height 22
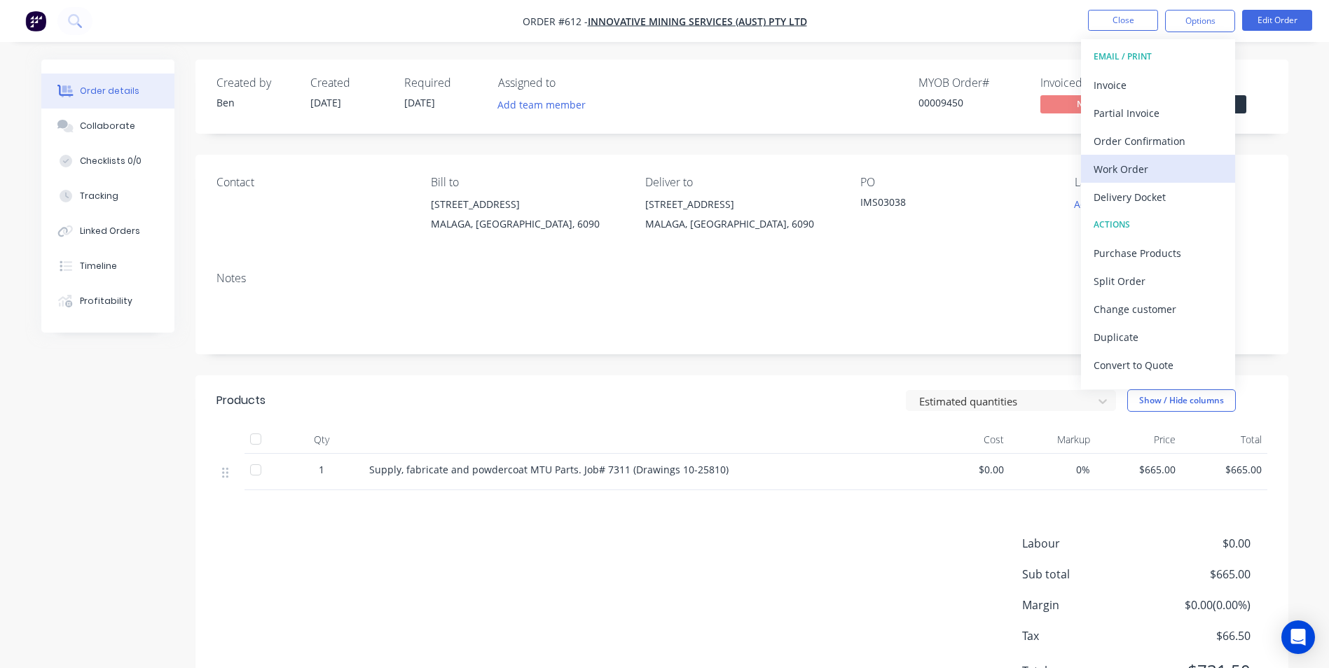
click at [1134, 165] on div "Work Order" at bounding box center [1158, 169] width 129 height 20
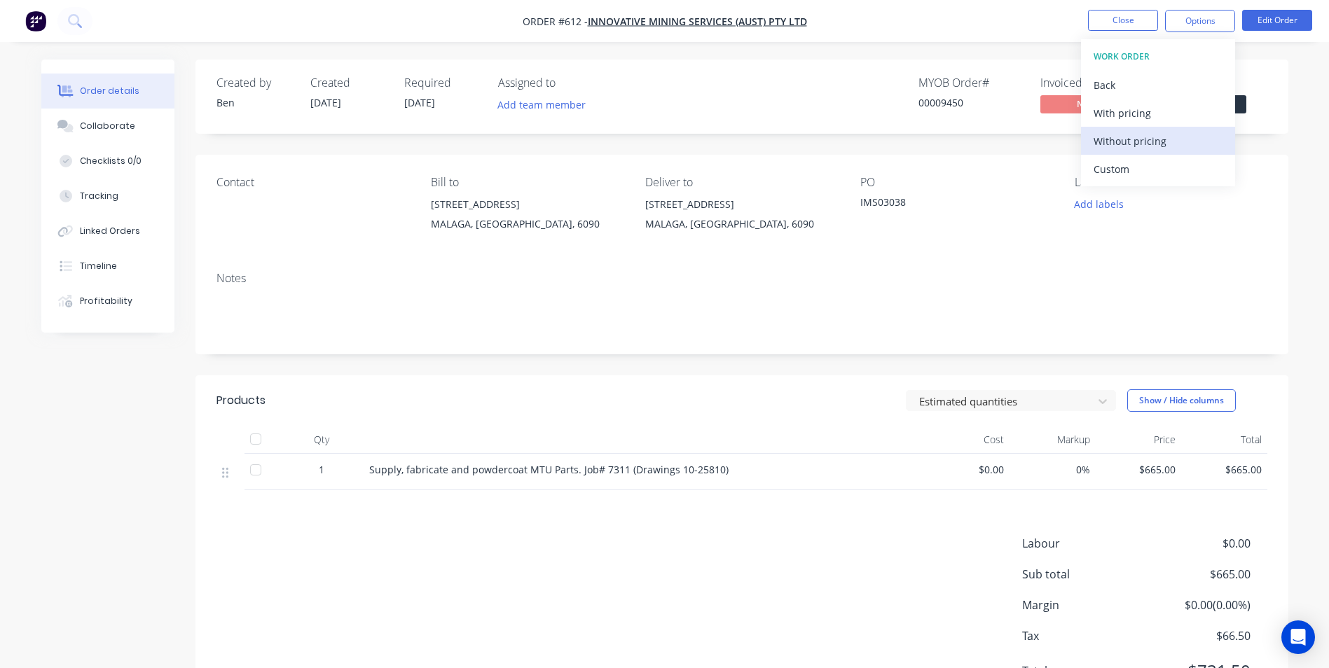
click at [1141, 144] on div "Without pricing" at bounding box center [1158, 141] width 129 height 20
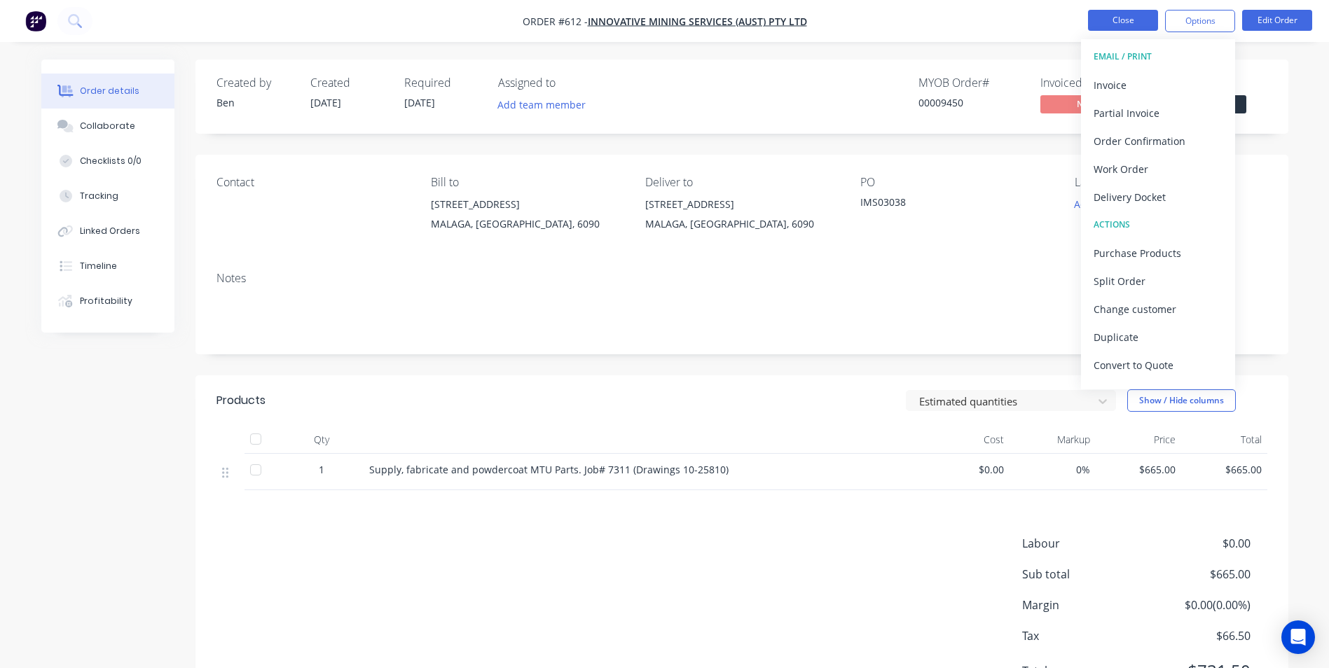
click at [1091, 16] on button "Close" at bounding box center [1123, 20] width 70 height 21
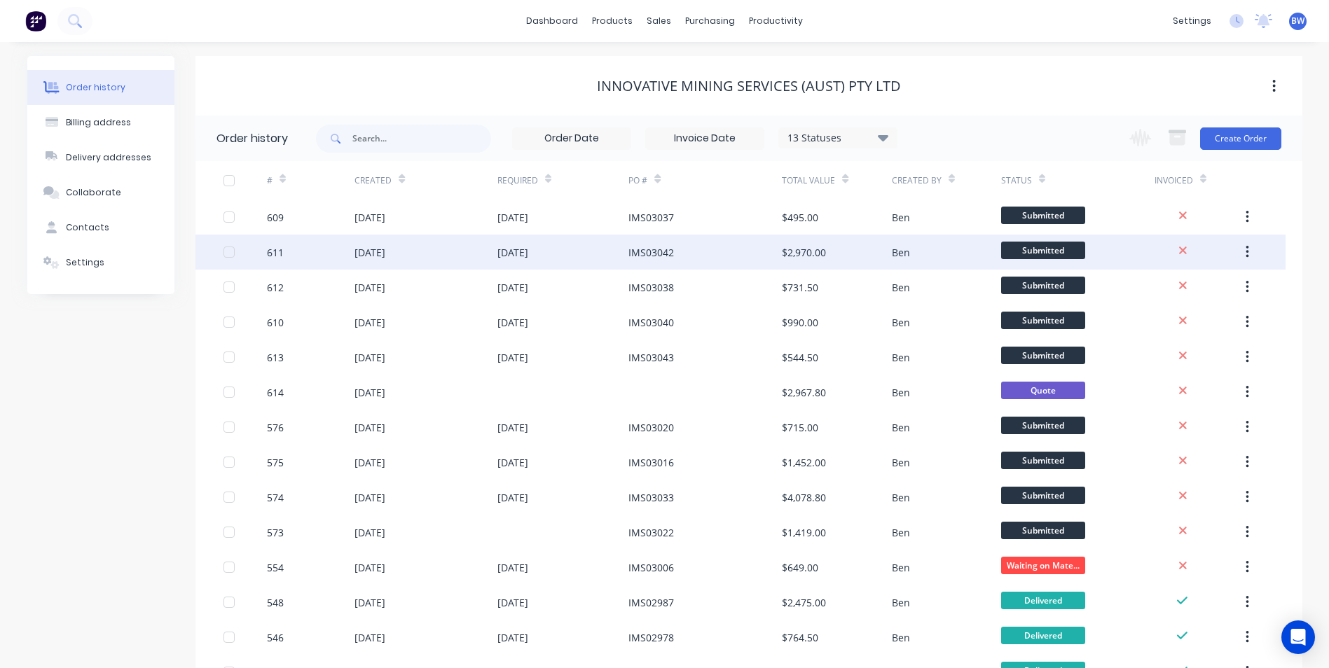
click at [772, 257] on div "IMS03042" at bounding box center [704, 252] width 153 height 35
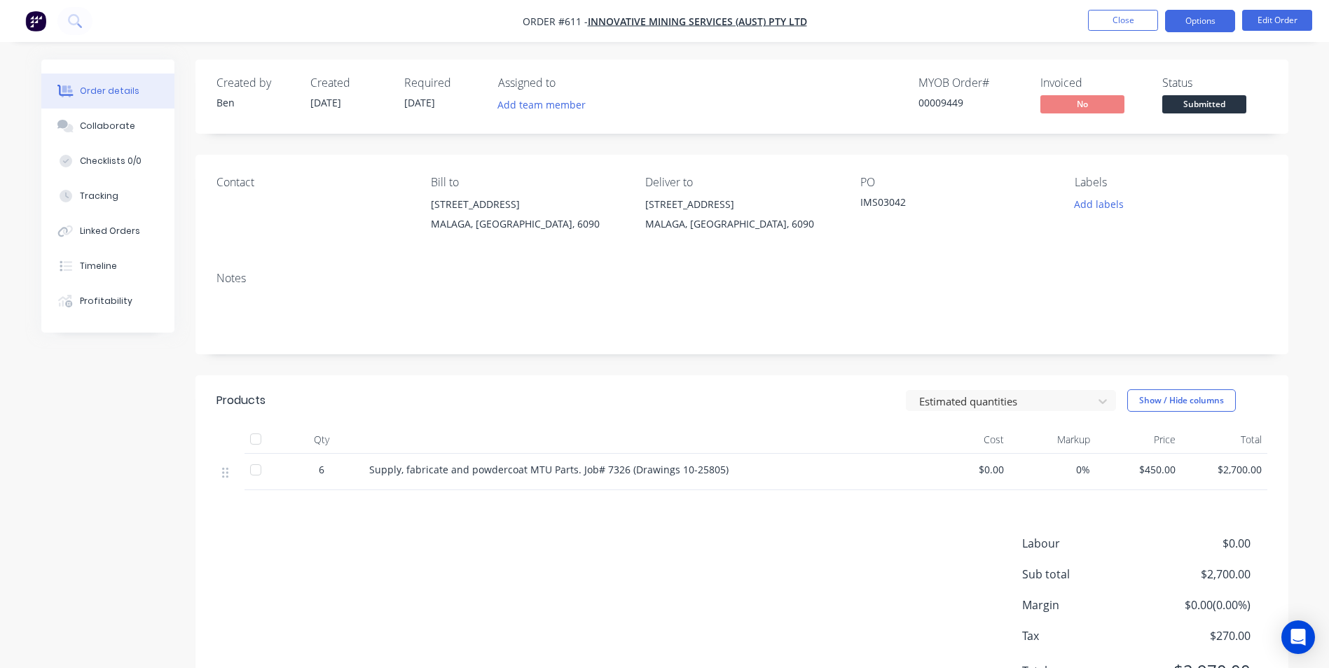
click at [1173, 25] on button "Options" at bounding box center [1200, 21] width 70 height 22
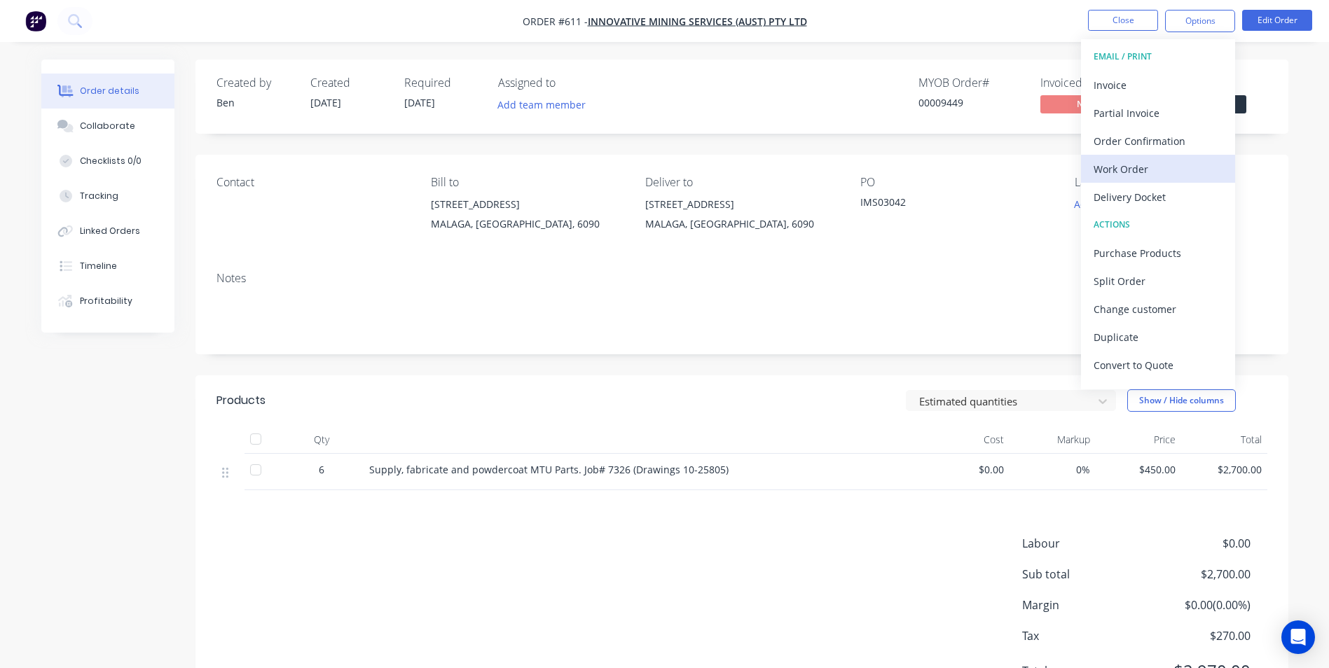
click at [1108, 162] on div "Work Order" at bounding box center [1158, 169] width 129 height 20
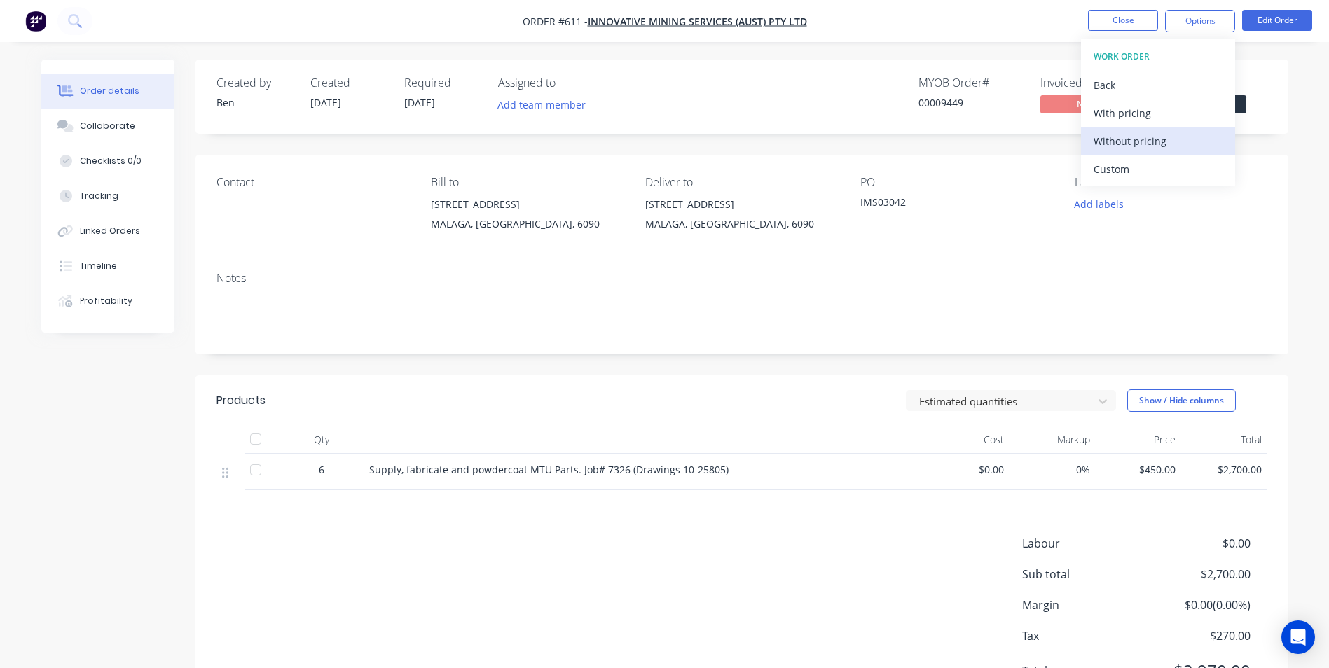
click at [1110, 153] on button "Without pricing" at bounding box center [1158, 141] width 154 height 28
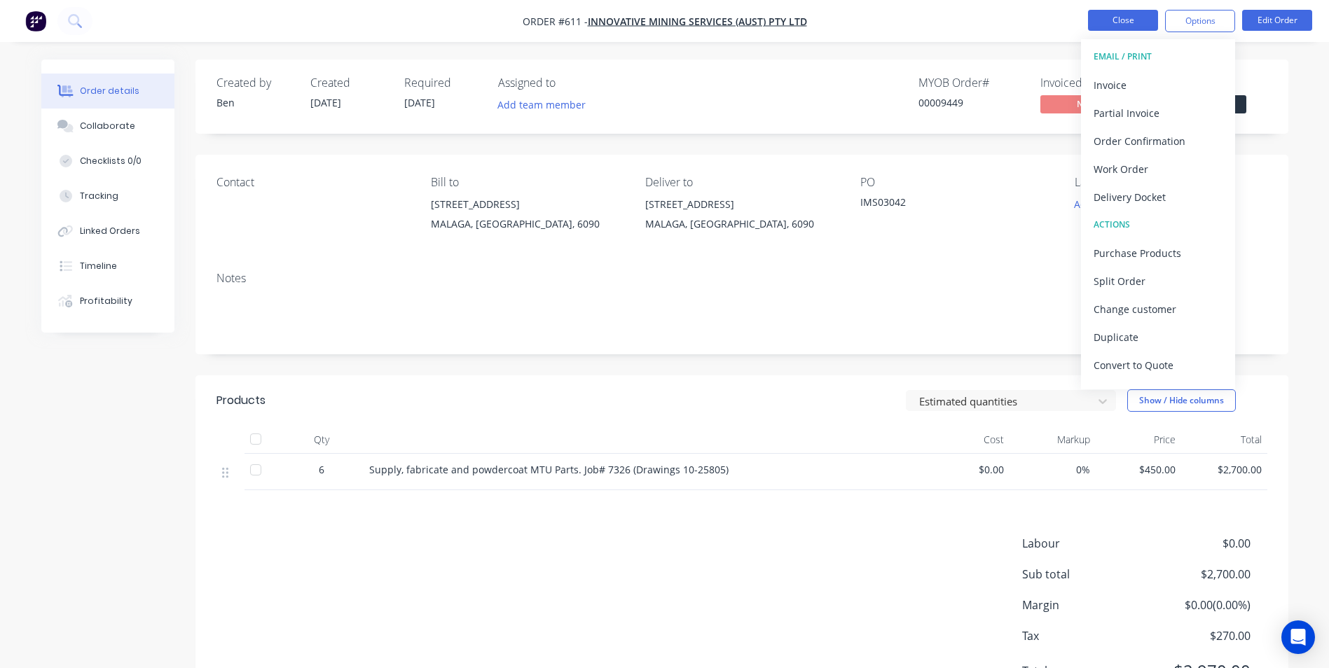
click at [1117, 18] on button "Close" at bounding box center [1123, 20] width 70 height 21
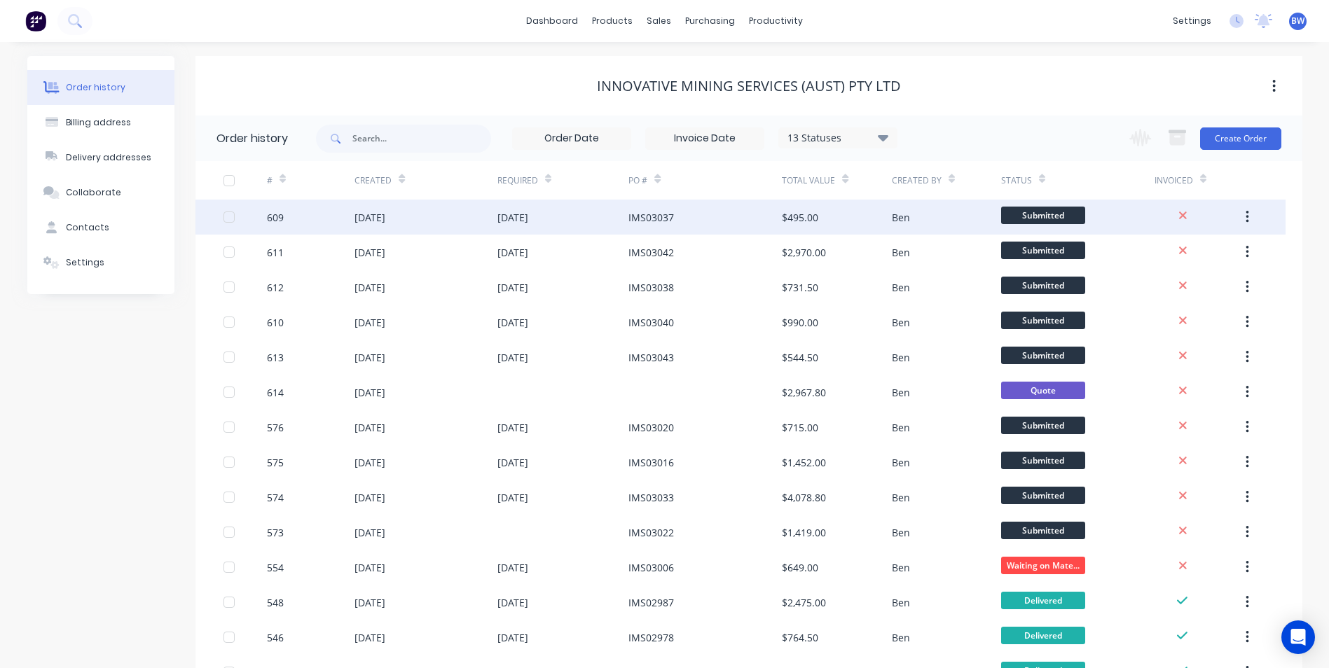
click at [684, 215] on div "IMS03037" at bounding box center [704, 217] width 153 height 35
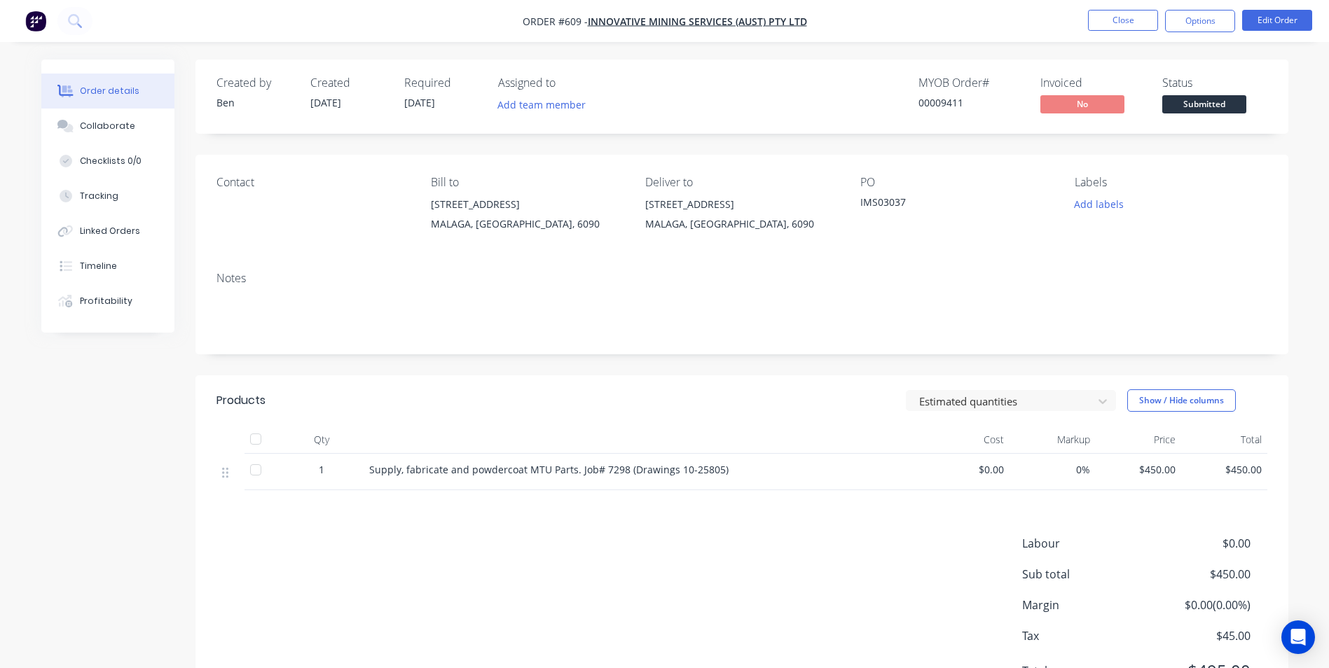
click at [1203, 32] on nav "Order #609 - Innovative Mining Services (Aust) Pty Ltd Close Options Edit Order" at bounding box center [664, 21] width 1329 height 42
click at [1203, 28] on button "Options" at bounding box center [1200, 21] width 70 height 22
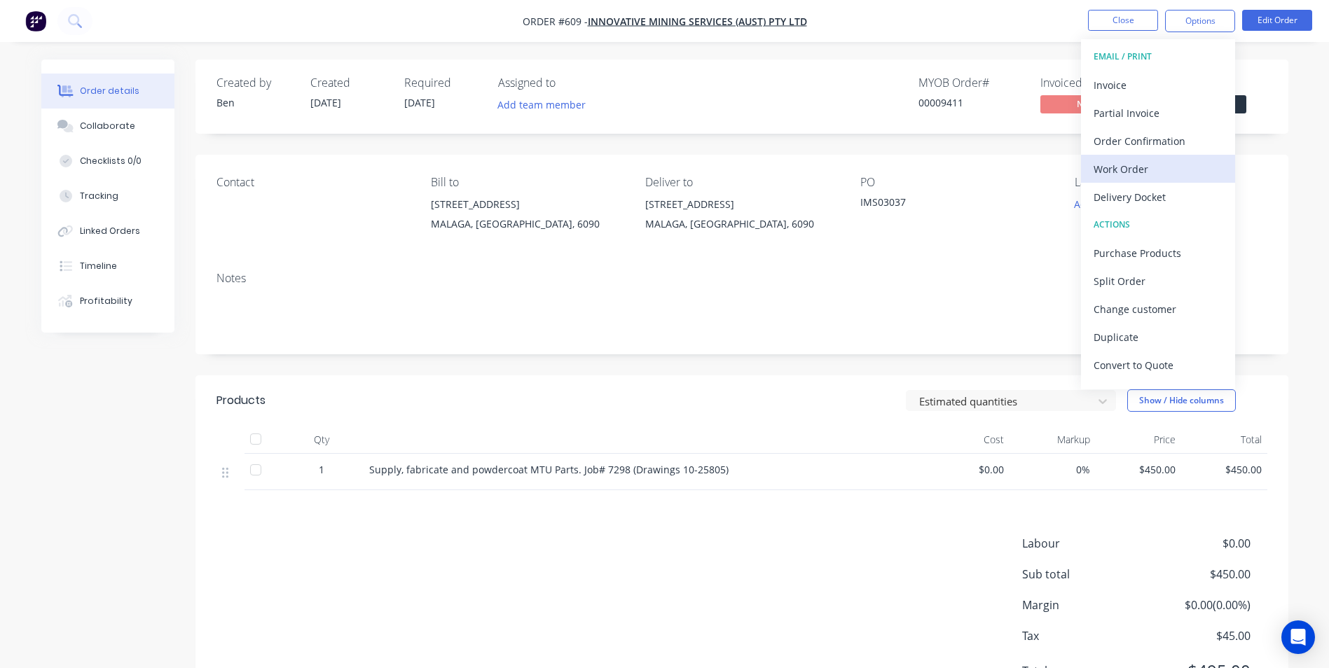
click at [1136, 165] on div "Work Order" at bounding box center [1158, 169] width 129 height 20
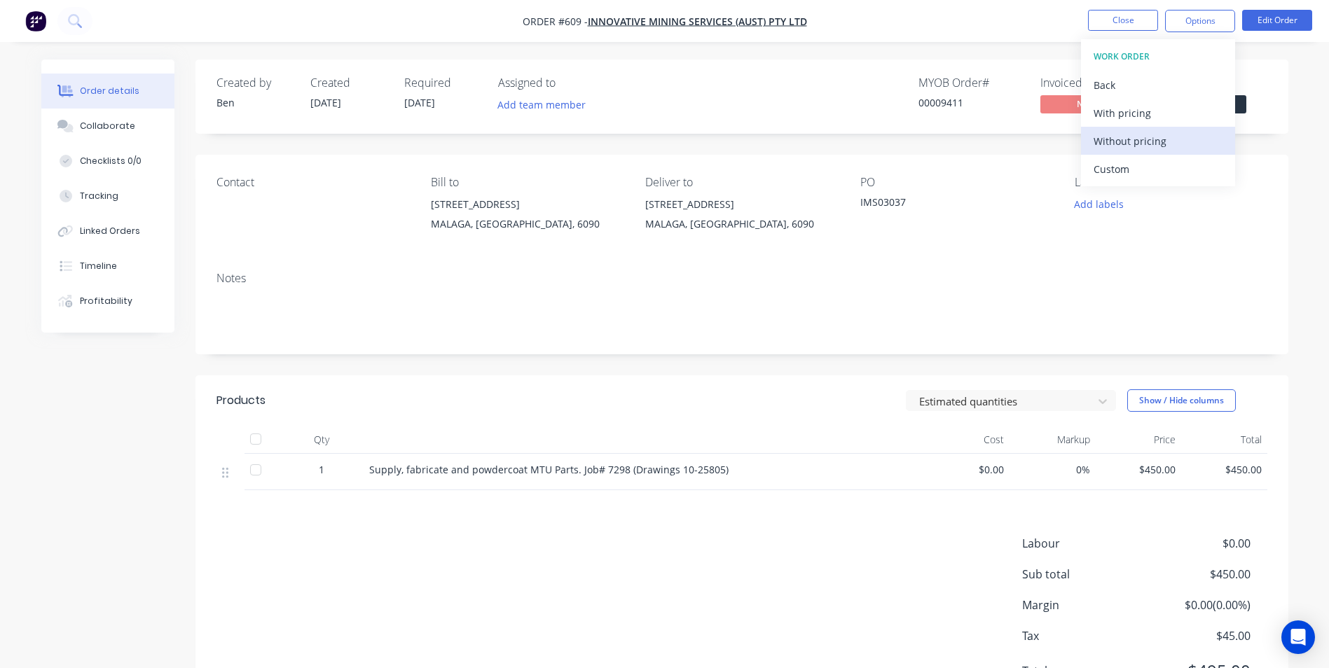
click at [1146, 144] on div "Without pricing" at bounding box center [1158, 141] width 129 height 20
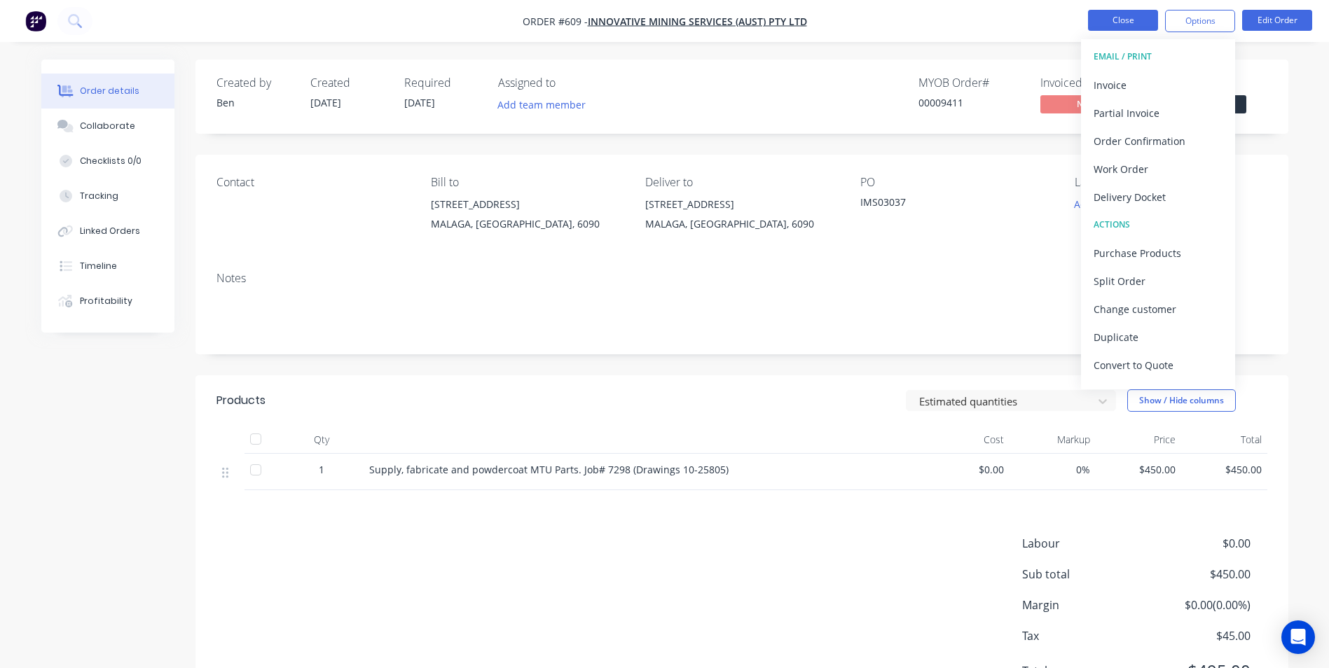
click at [1129, 18] on button "Close" at bounding box center [1123, 20] width 70 height 21
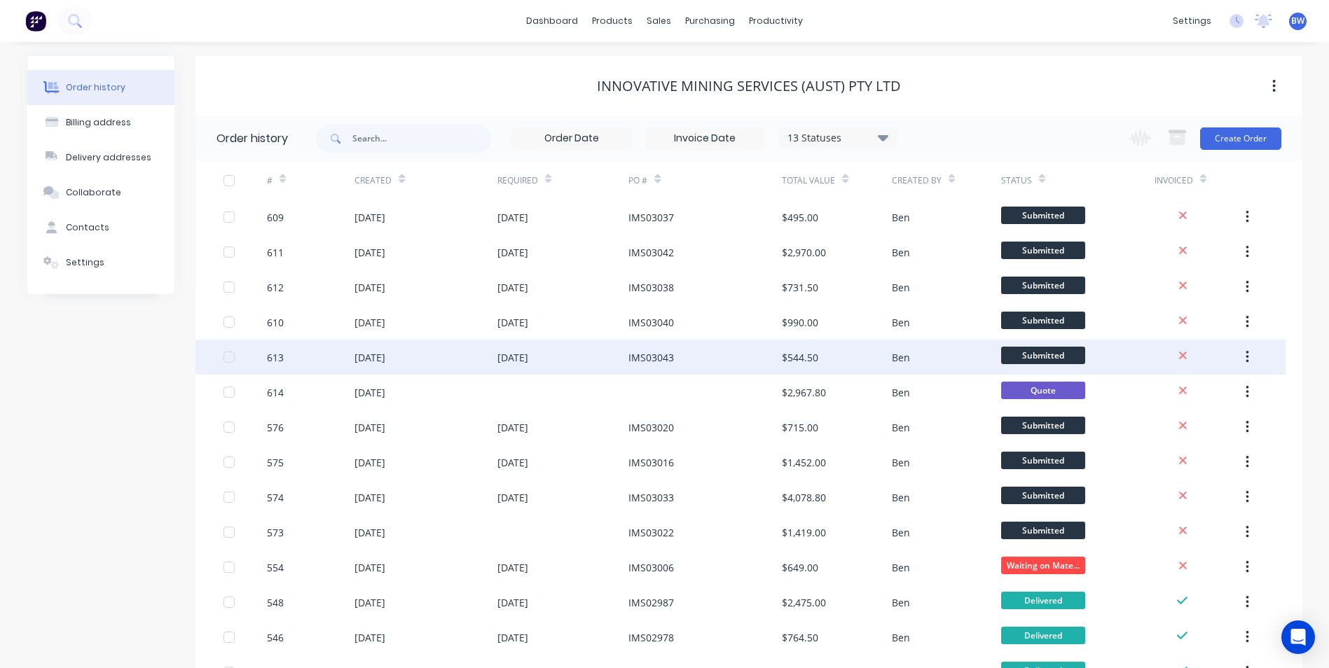
scroll to position [70, 0]
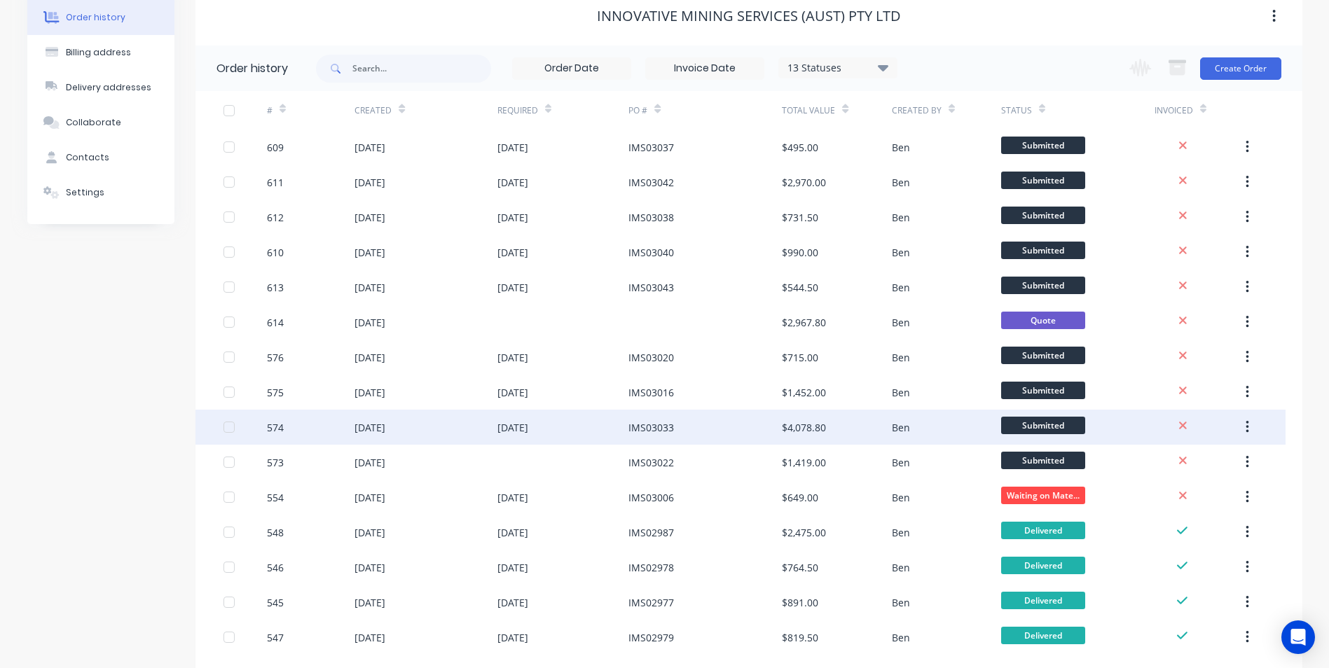
click at [659, 417] on div "IMS03033" at bounding box center [704, 427] width 153 height 35
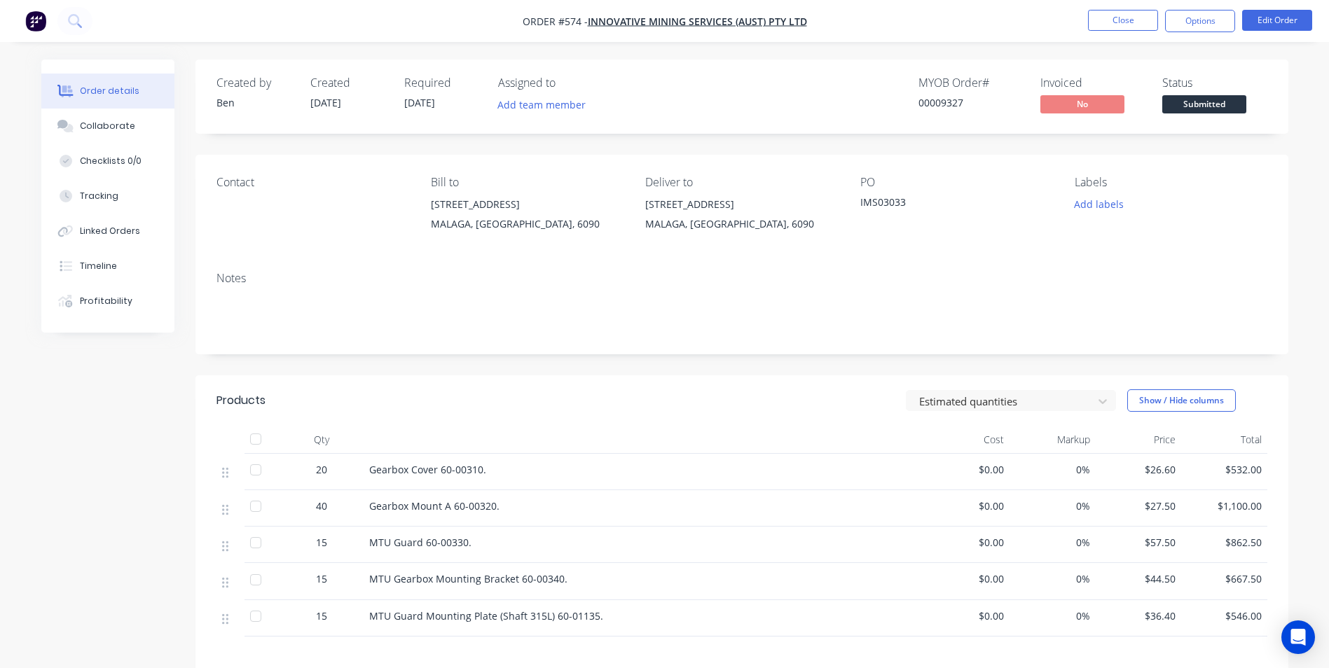
scroll to position [70, 0]
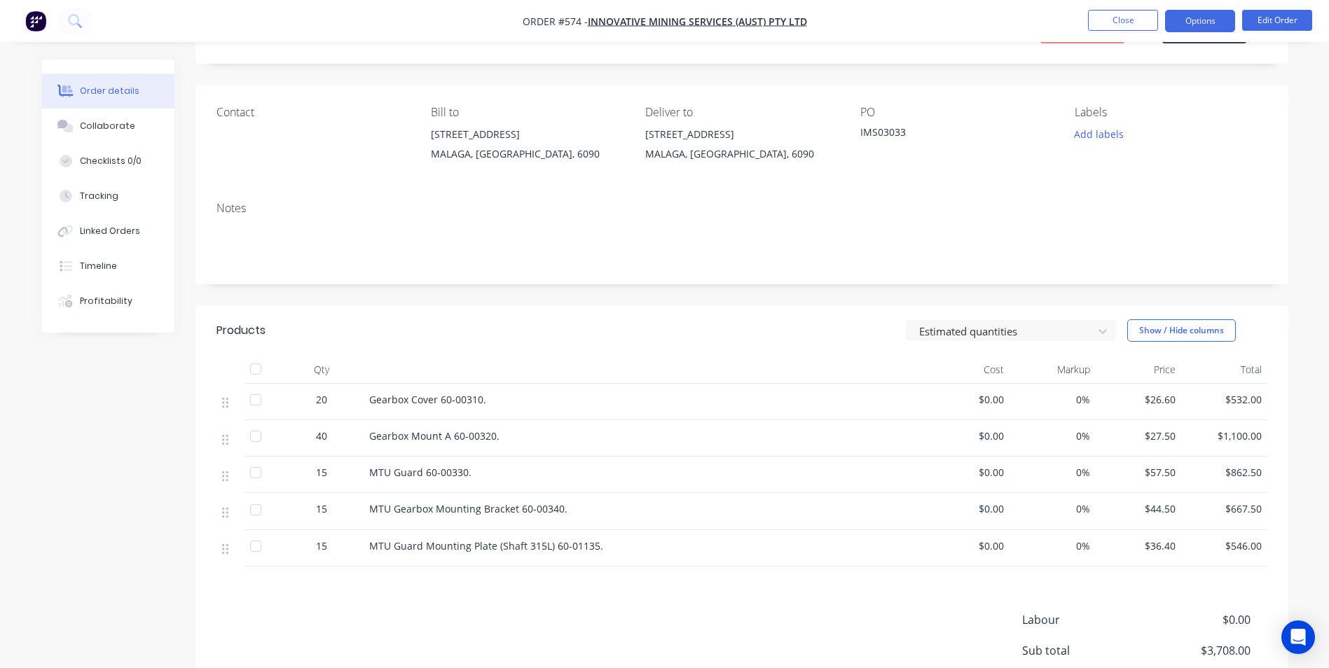
click at [1173, 25] on button "Options" at bounding box center [1200, 21] width 70 height 22
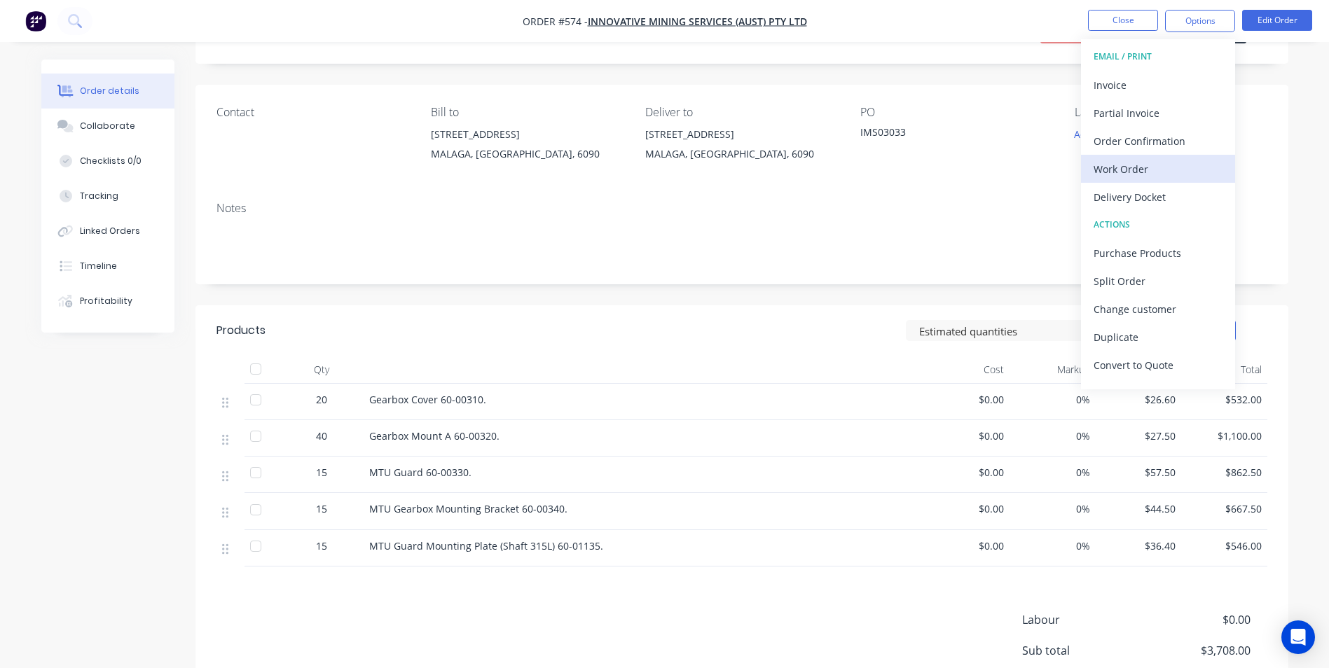
click at [1122, 175] on div "Work Order" at bounding box center [1158, 169] width 129 height 20
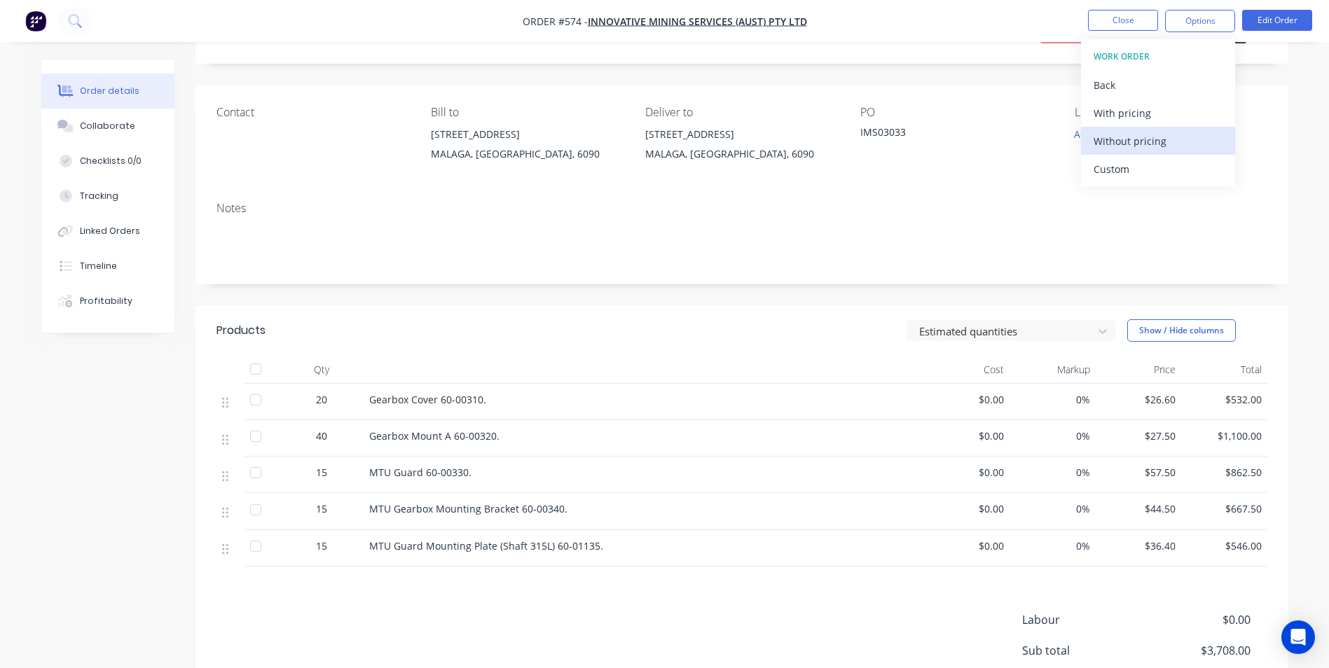
click at [1131, 142] on div "Without pricing" at bounding box center [1158, 141] width 129 height 20
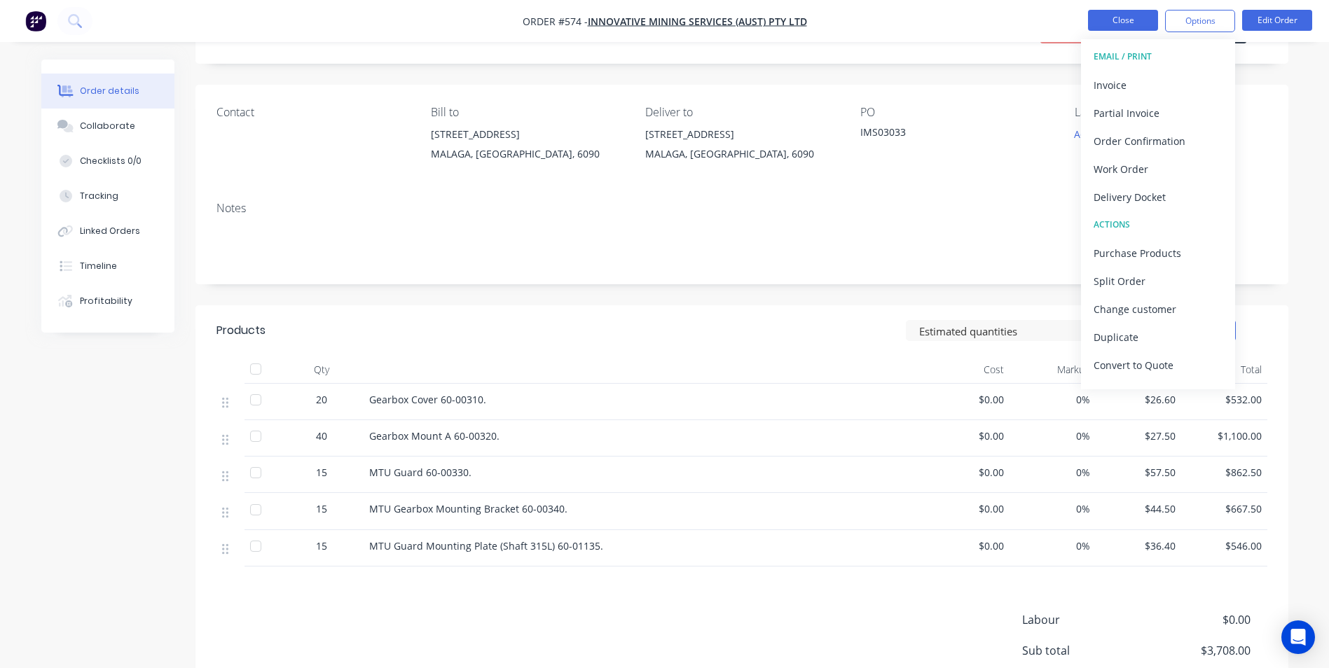
click at [1097, 25] on button "Close" at bounding box center [1123, 20] width 70 height 21
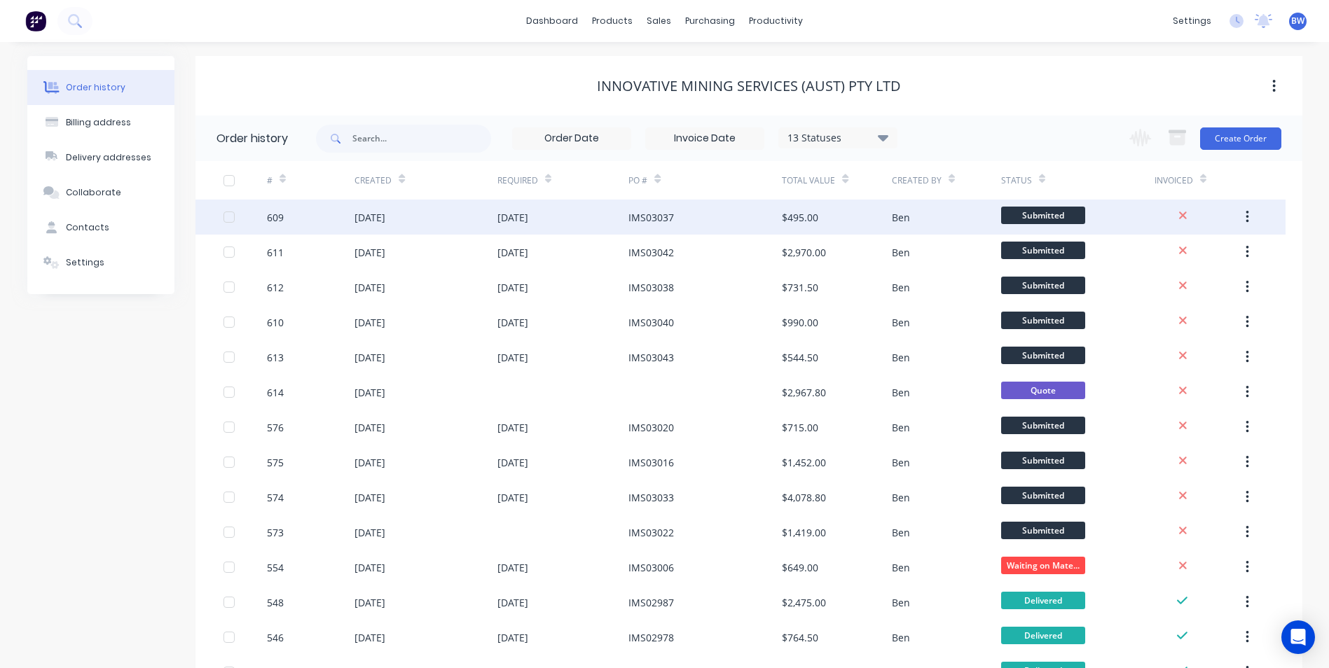
scroll to position [70, 0]
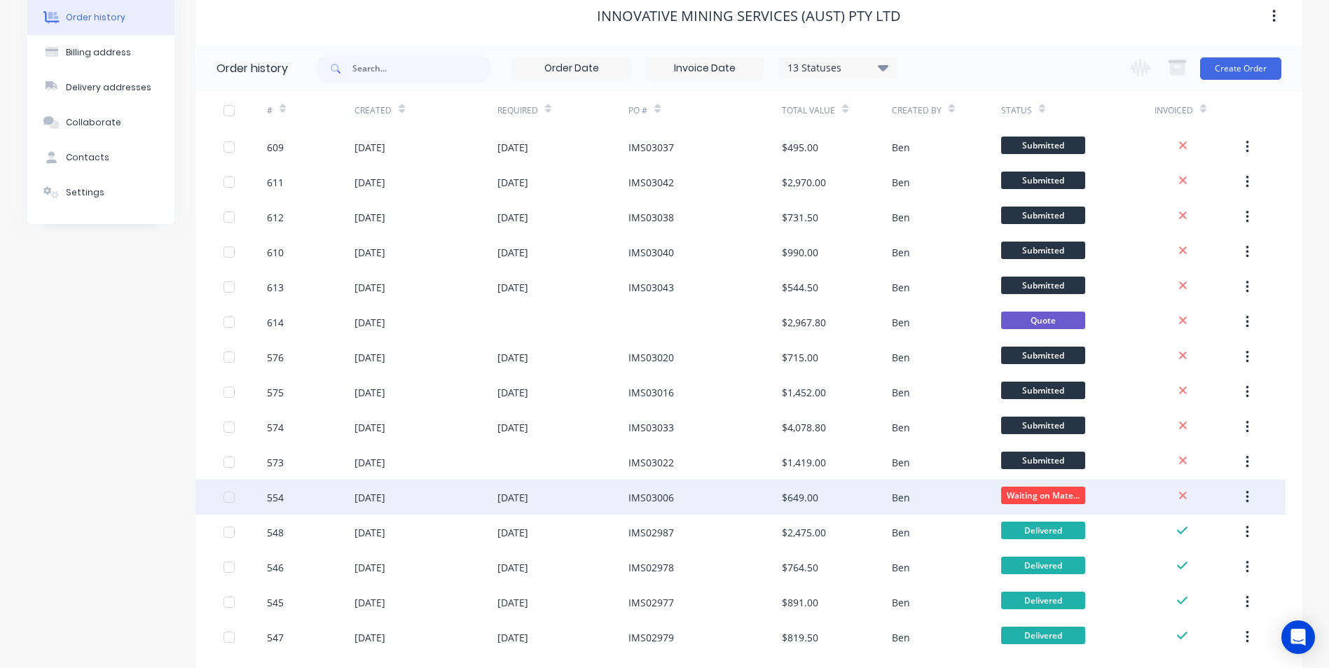
click at [660, 490] on div "IMS03006" at bounding box center [651, 497] width 46 height 15
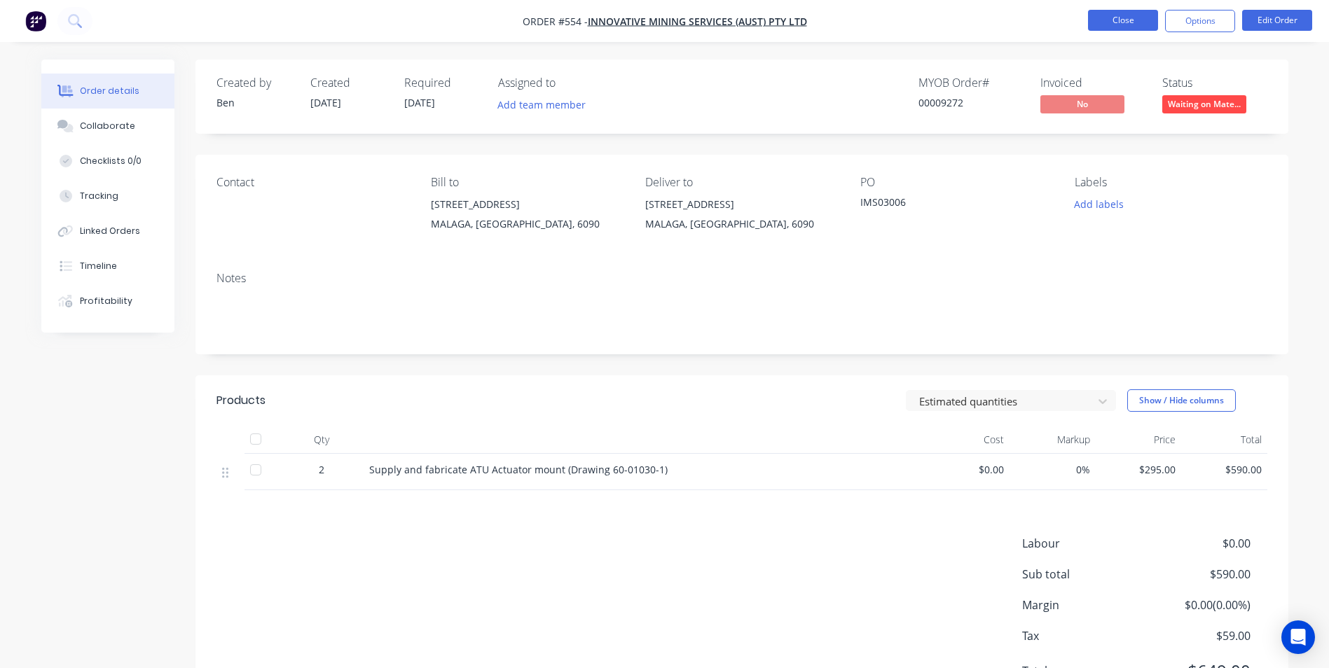
click at [1106, 23] on button "Close" at bounding box center [1123, 20] width 70 height 21
